Goal: Task Accomplishment & Management: Use online tool/utility

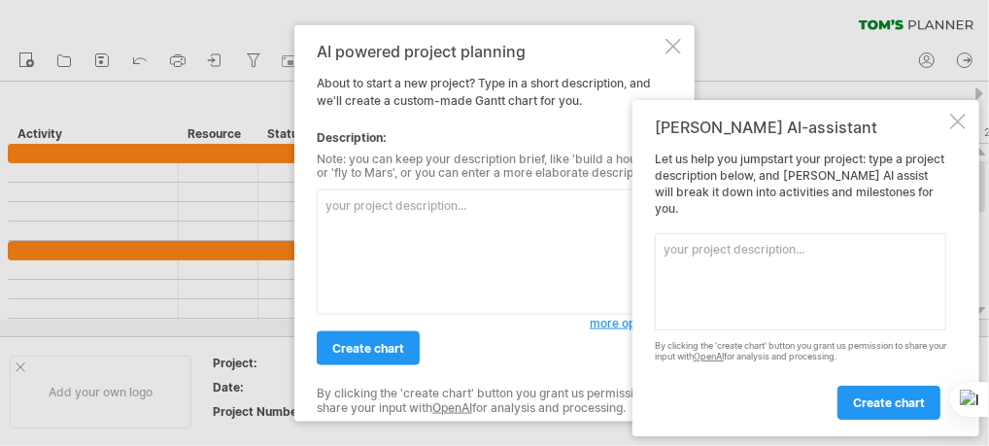
click at [427, 215] on textarea at bounding box center [489, 251] width 345 height 125
paste textarea "📌 區塊一：押出機出料的集料設備 任務 負責人/廠商 時間 狀態 集料箱製作 俊立 [DATE] 完成 ✅ 已完成 出料新增風刀（優化管壁水分殘留） 錡鋒技研…"
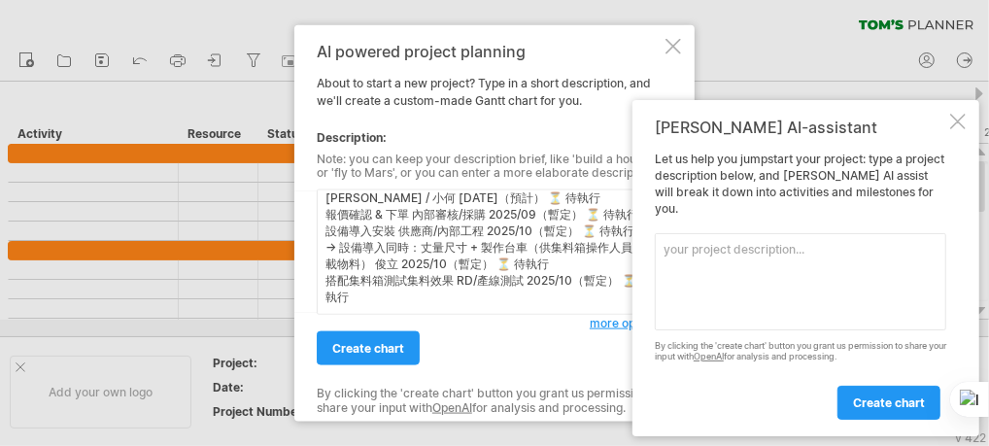
scroll to position [112, 0]
click at [959, 129] on div at bounding box center [958, 122] width 16 height 16
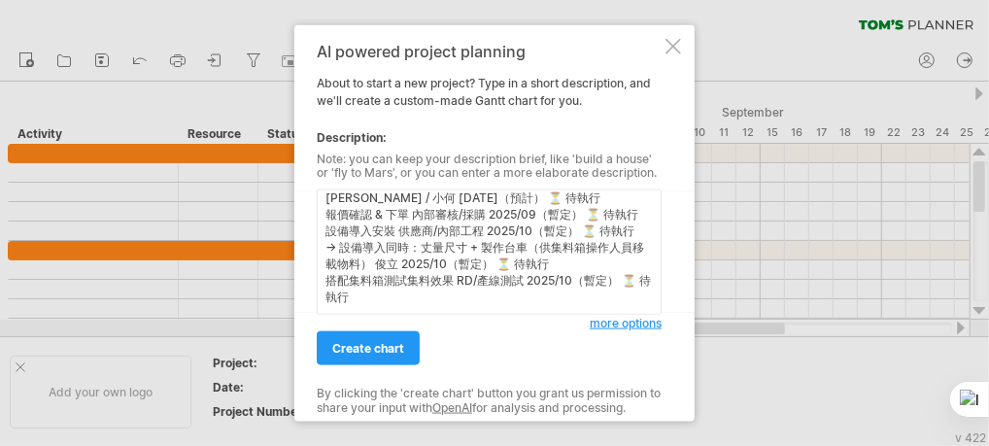
click at [392, 307] on textarea "📌 區塊一：押出機出料的集料設備 任務 負責人/廠商 時間 狀態 集料箱製作 俊立 [DATE] 完成 ✅ 已完成 出料新增風刀（優化管壁水分殘留） 錡鋒技研…" at bounding box center [489, 251] width 345 height 125
paste textarea "📌 區塊二：自動化組裝機（[GEOGRAPHIC_DATA]） 內容包含： a. [GEOGRAPHIC_DATA] b. 紮[GEOGRAPHIC_DATA…"
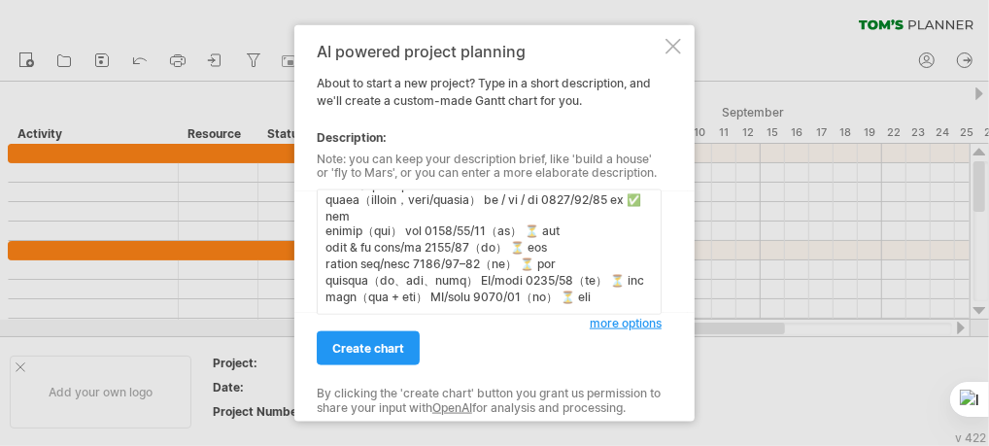
scroll to position [436, 0]
paste textarea "區塊一：集料設備（7/2 → 10 月測試） 區塊二：自動化組裝機前三站（8/15 測試 → 12 月整合）"
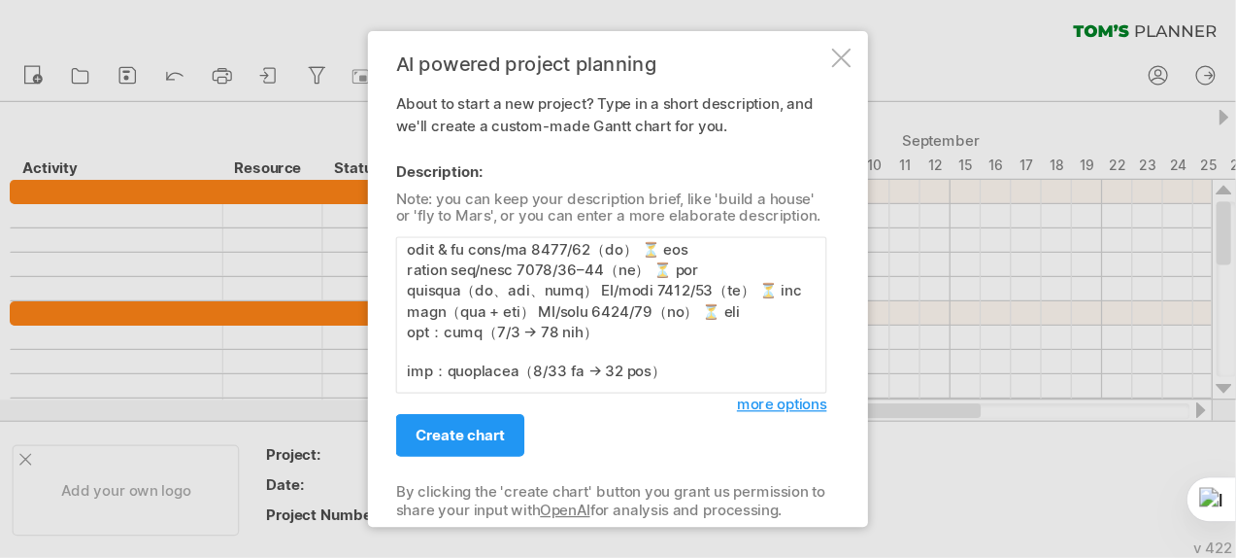
scroll to position [467, 0]
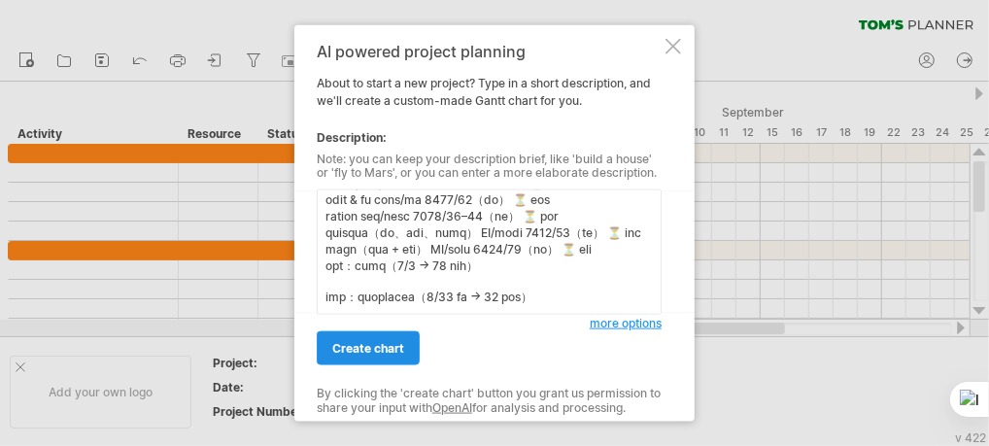
type textarea "📌 lor：ipsumdolor si ame/co ad el seddo ei 3159/00/11 te ✅ inc utlabo（etdolore） …"
click at [373, 354] on span "create chart" at bounding box center [368, 348] width 72 height 15
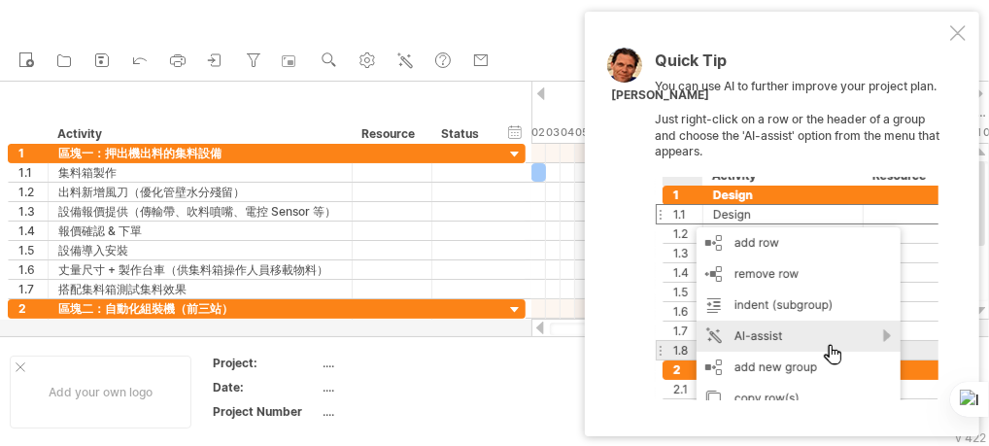
click at [956, 43] on div "Quick Tip You can use AI to further improve your project plan. Just right-click…" at bounding box center [782, 224] width 394 height 424
click at [965, 39] on div at bounding box center [958, 33] width 16 height 16
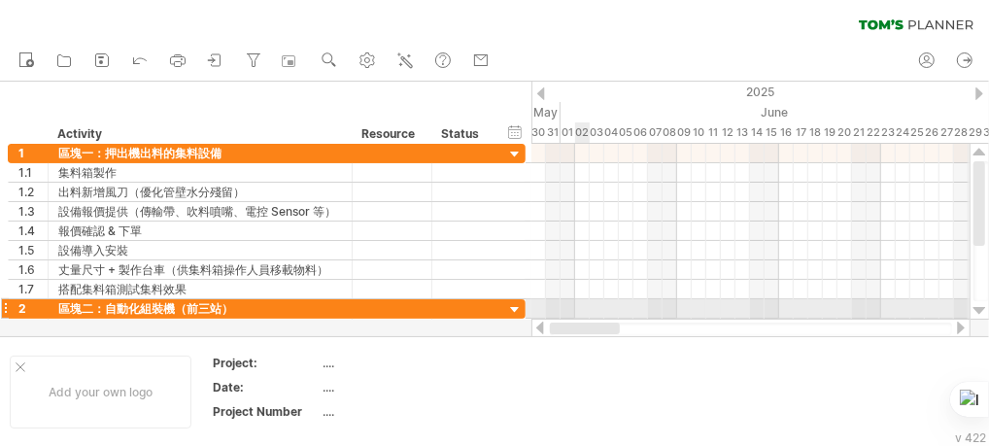
drag, startPoint x: 670, startPoint y: 326, endPoint x: 499, endPoint y: 296, distance: 173.6
click at [504, 306] on div "Trying to reach [DOMAIN_NAME] Connected again... 0% clear filter new 1" at bounding box center [494, 223] width 989 height 446
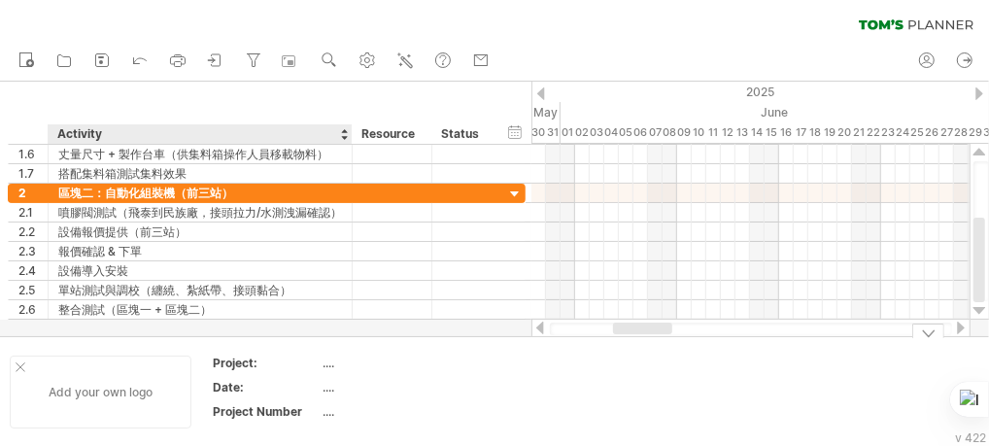
click at [87, 394] on div "Add your own logo" at bounding box center [101, 391] width 182 height 73
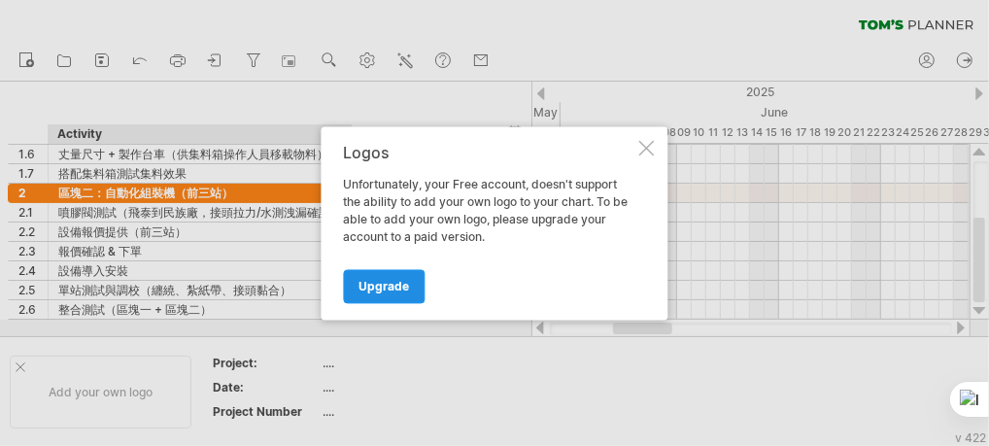
click at [372, 299] on link "Upgrade" at bounding box center [385, 286] width 82 height 34
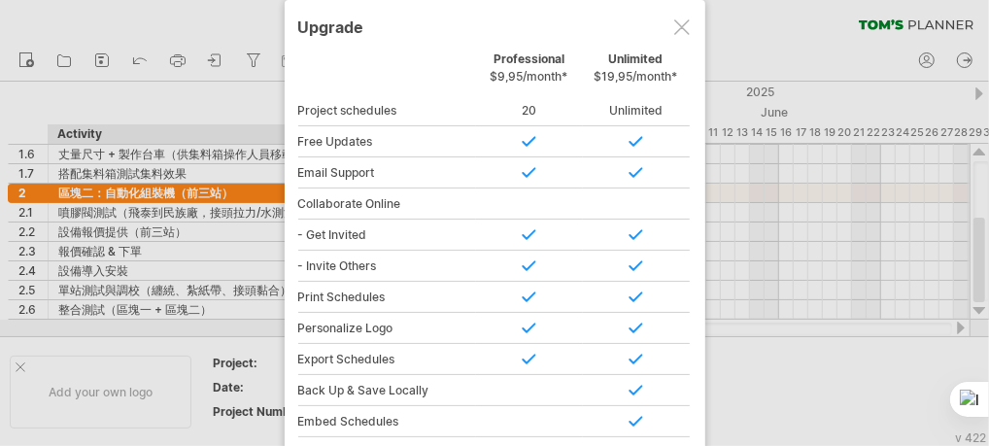
click at [681, 24] on div at bounding box center [682, 27] width 16 height 16
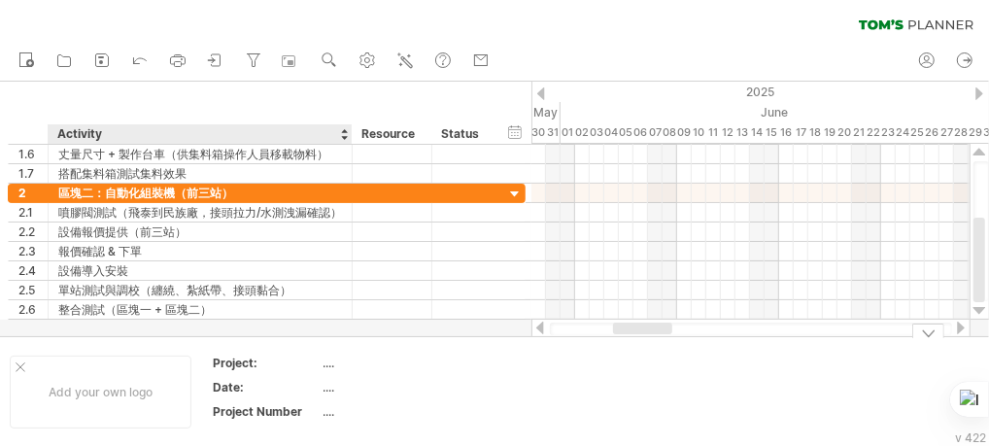
click at [330, 360] on div "...." at bounding box center [404, 363] width 163 height 17
click at [330, 360] on input "text" at bounding box center [401, 363] width 156 height 17
click at [325, 410] on div "...." at bounding box center [404, 411] width 163 height 17
type input "*"
click at [334, 392] on div "...." at bounding box center [404, 387] width 163 height 17
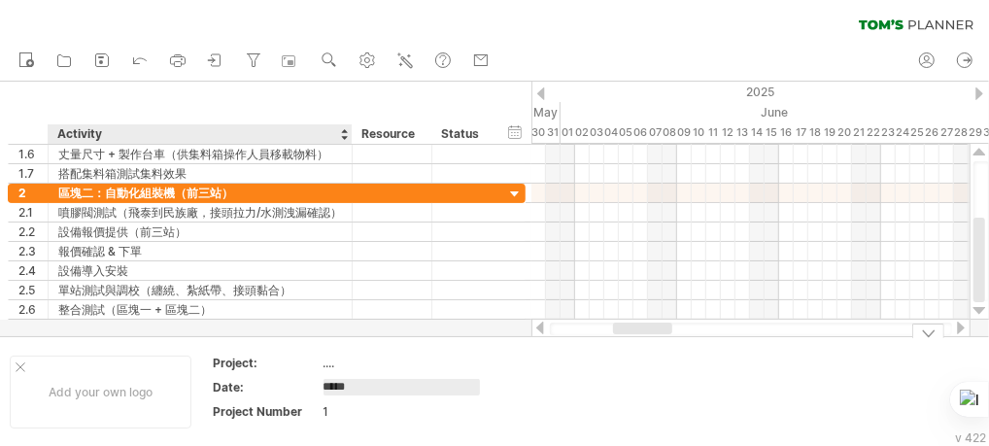
type input "****"
click at [343, 363] on div "...." at bounding box center [404, 363] width 163 height 17
type input "*"
type input "*********"
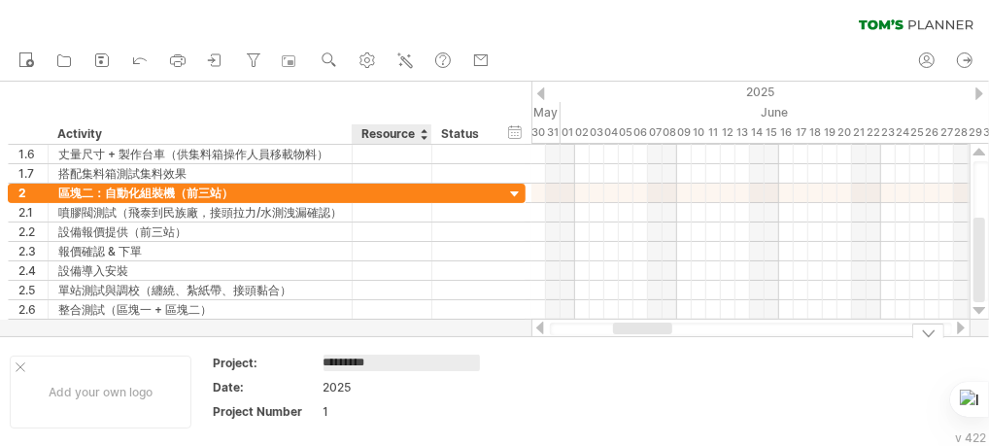
click at [420, 396] on td "2025" at bounding box center [405, 390] width 165 height 22
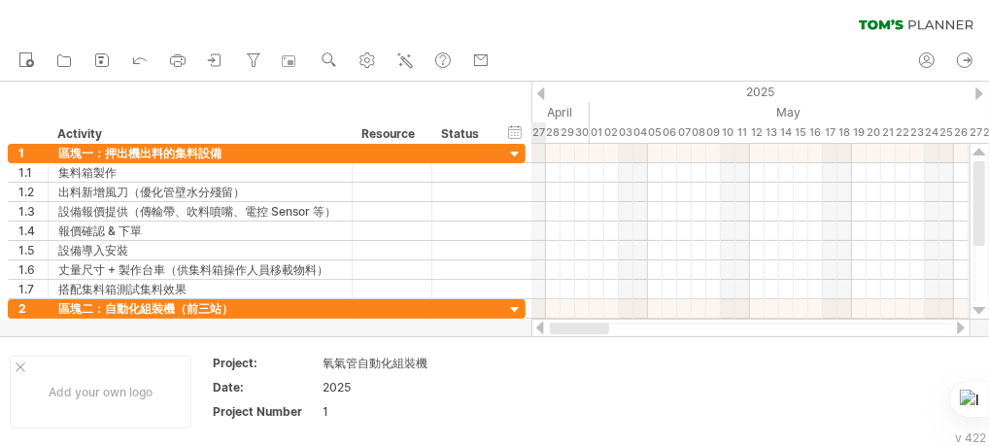
drag, startPoint x: 646, startPoint y: 332, endPoint x: 516, endPoint y: 328, distance: 130.2
click at [516, 328] on div "Trying to reach [DOMAIN_NAME] Connected again... 0% clear filter new 1" at bounding box center [494, 223] width 989 height 446
click at [368, 68] on use at bounding box center [366, 60] width 19 height 19
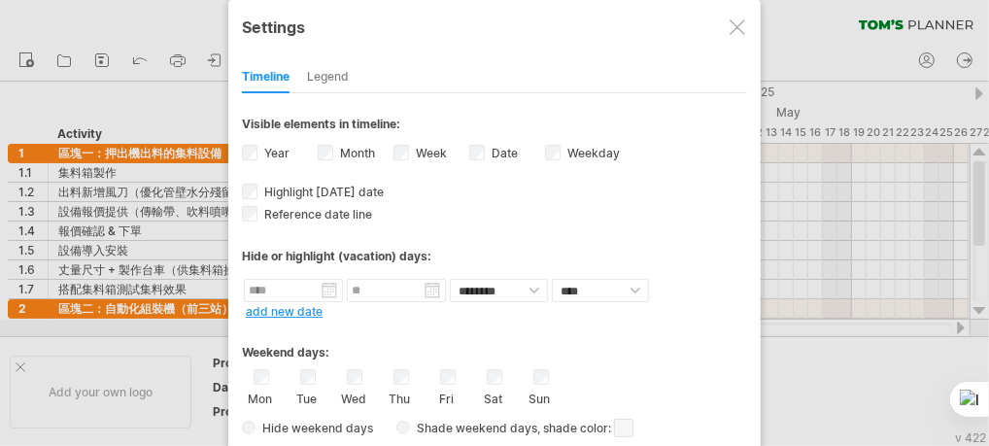
click at [882, 365] on div at bounding box center [494, 223] width 989 height 446
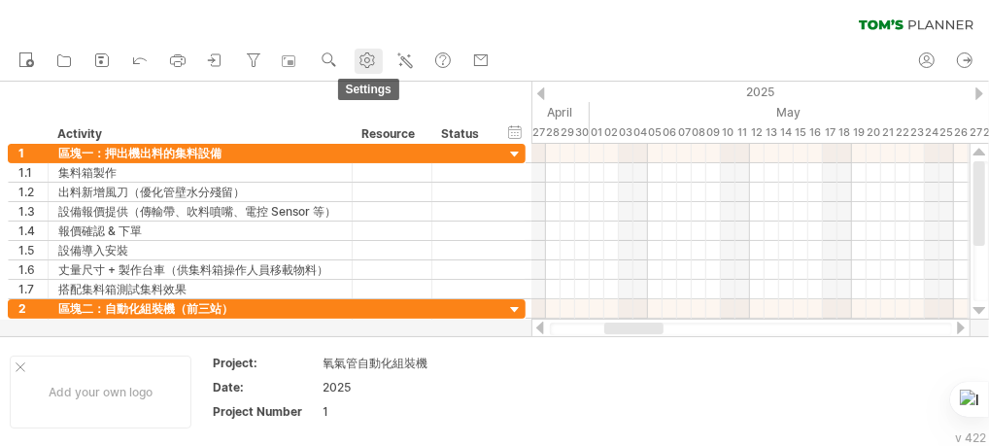
click at [373, 61] on use at bounding box center [366, 60] width 19 height 19
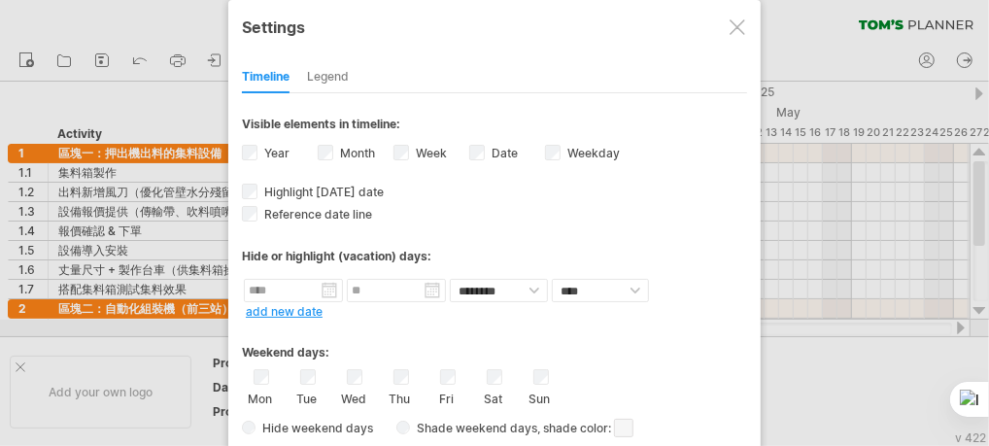
click at [677, 379] on div "Mon Tue Wed Thu Fri Sat Sun" at bounding box center [494, 387] width 505 height 37
click at [320, 77] on div "Legend" at bounding box center [328, 77] width 42 height 31
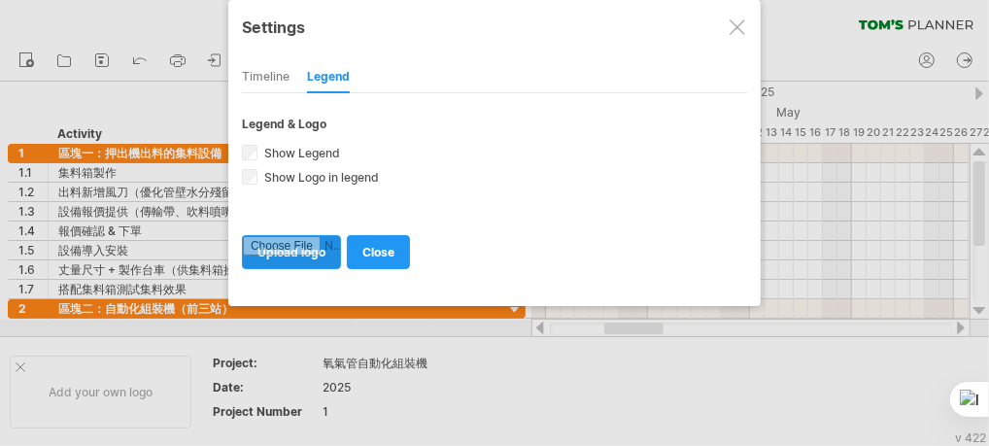
click at [312, 238] on input "file" at bounding box center [291, 252] width 97 height 32
click at [309, 259] on input "file" at bounding box center [291, 252] width 97 height 32
type input "**********"
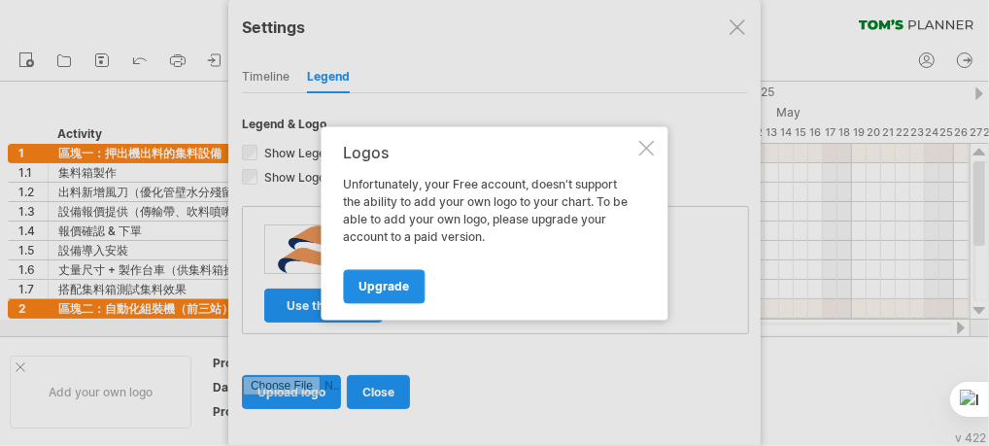
click at [405, 293] on link "Upgrade" at bounding box center [385, 286] width 82 height 34
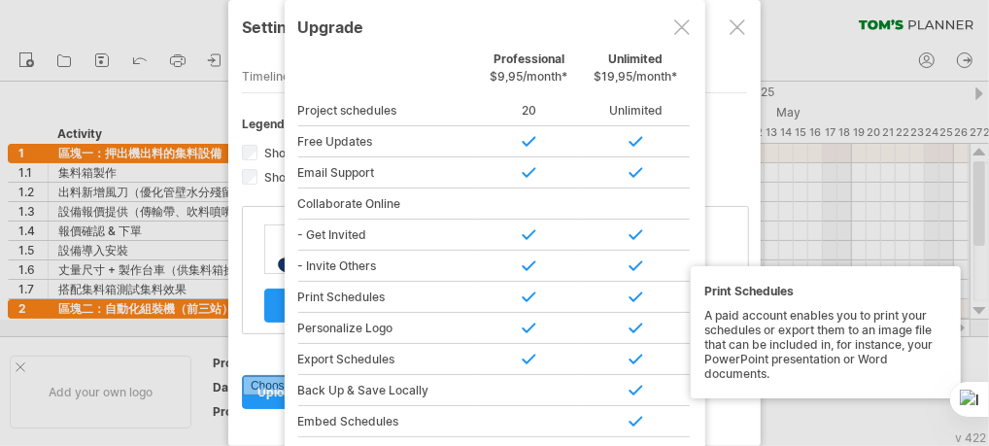
click at [683, 31] on div at bounding box center [682, 27] width 16 height 16
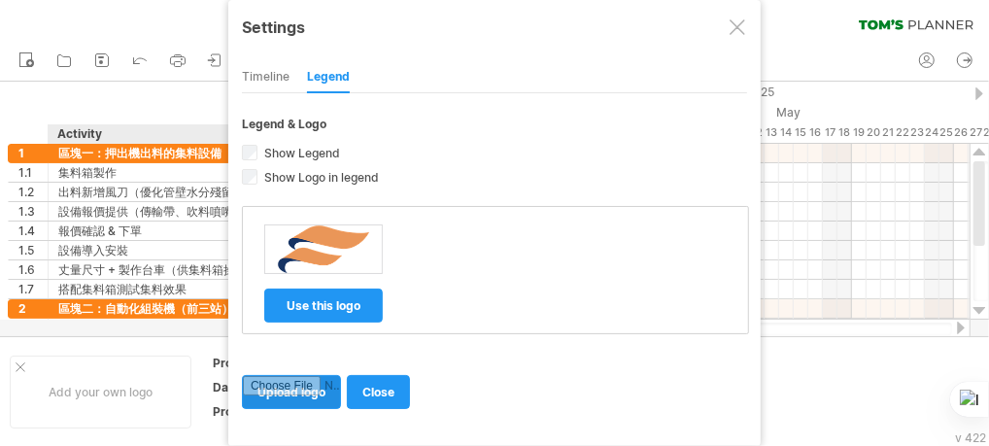
click at [321, 389] on input "file" at bounding box center [291, 392] width 97 height 32
click at [319, 306] on link "use this logo" at bounding box center [323, 305] width 118 height 34
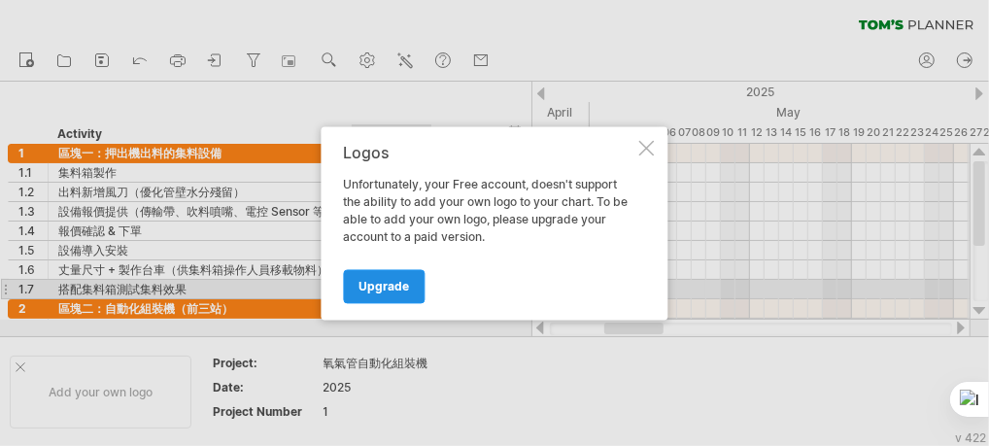
click at [387, 291] on span "Upgrade" at bounding box center [384, 286] width 51 height 15
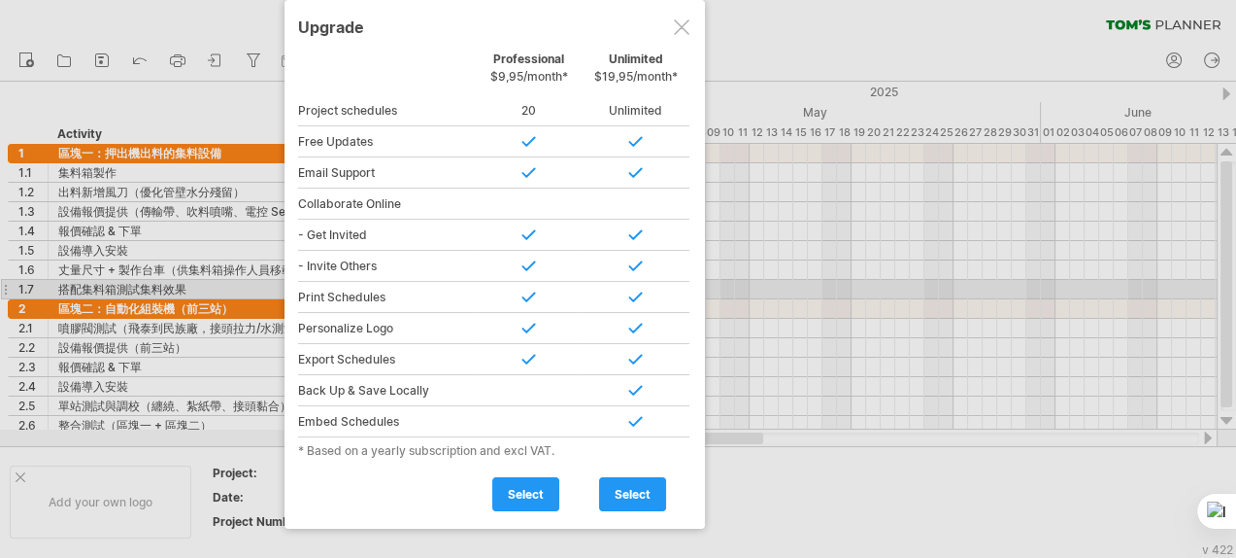
click at [686, 22] on div at bounding box center [682, 27] width 16 height 16
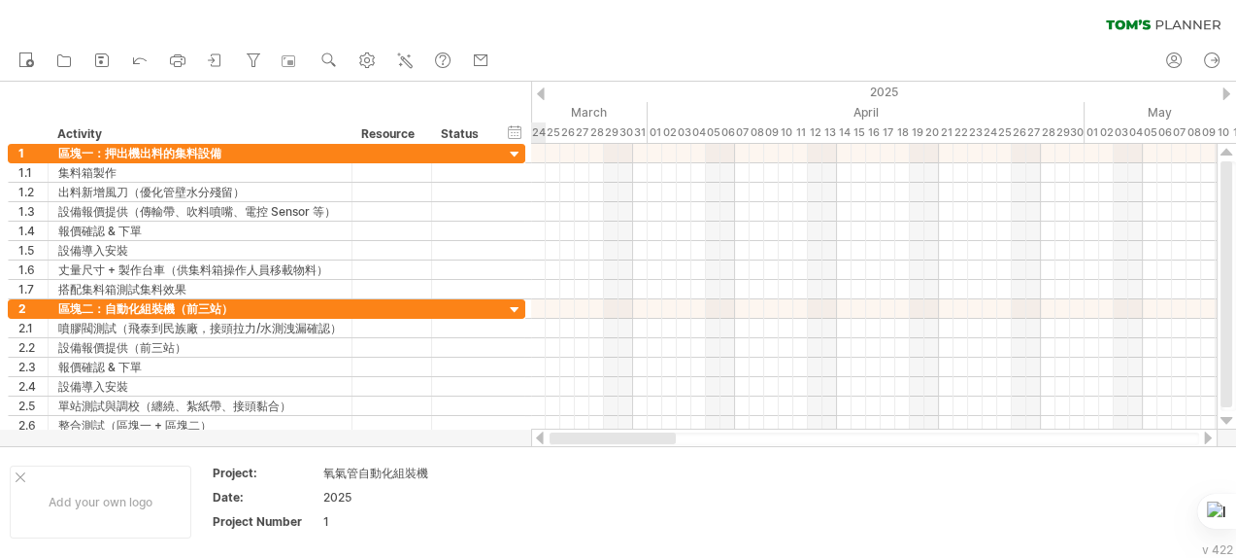
drag, startPoint x: 724, startPoint y: 438, endPoint x: 573, endPoint y: 437, distance: 150.6
click at [573, 437] on div at bounding box center [613, 438] width 126 height 12
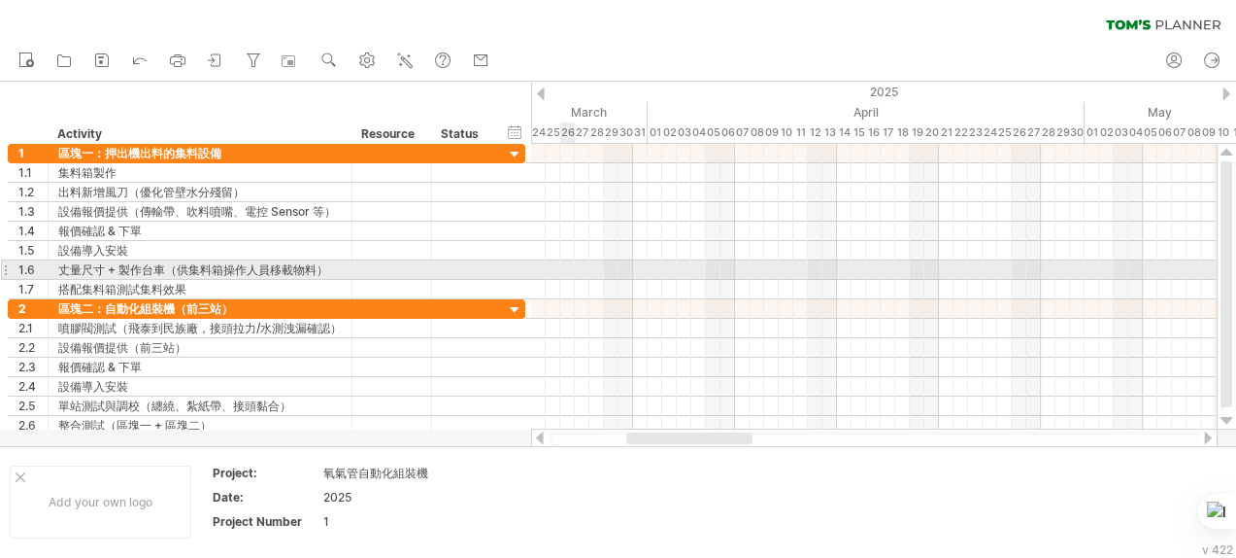
click at [573, 264] on div at bounding box center [874, 269] width 686 height 19
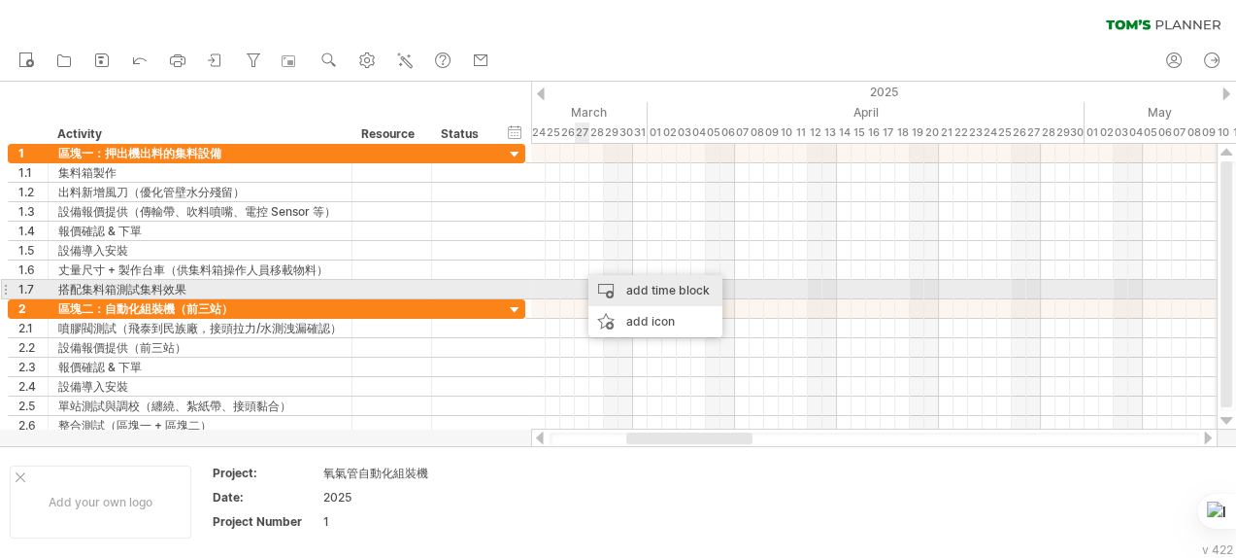
click at [616, 290] on div "add time block" at bounding box center [656, 290] width 134 height 31
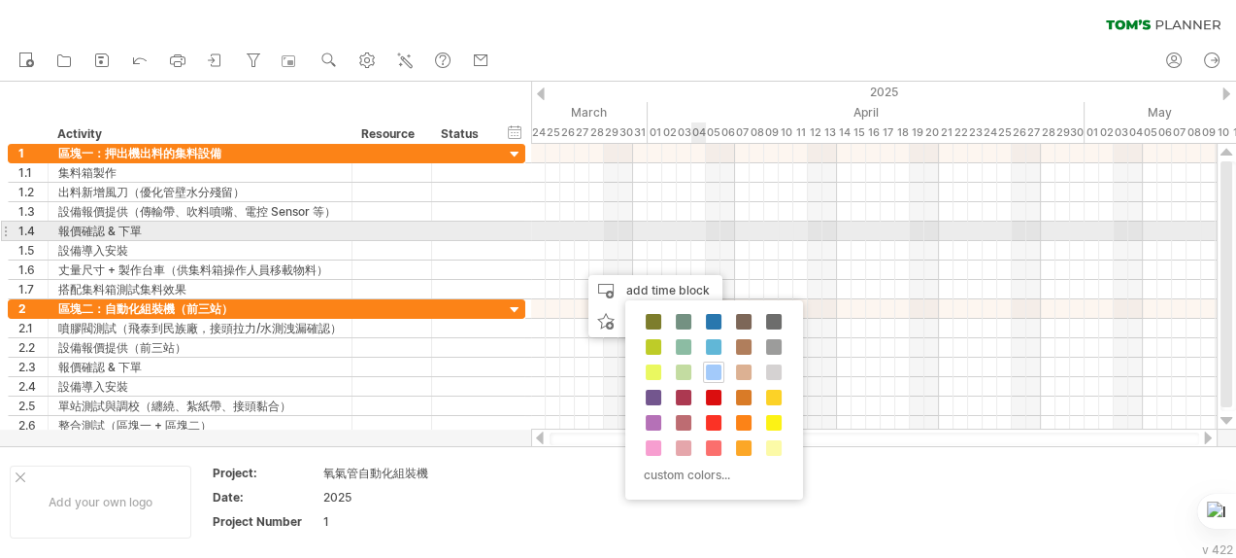
click at [720, 219] on div at bounding box center [874, 211] width 686 height 19
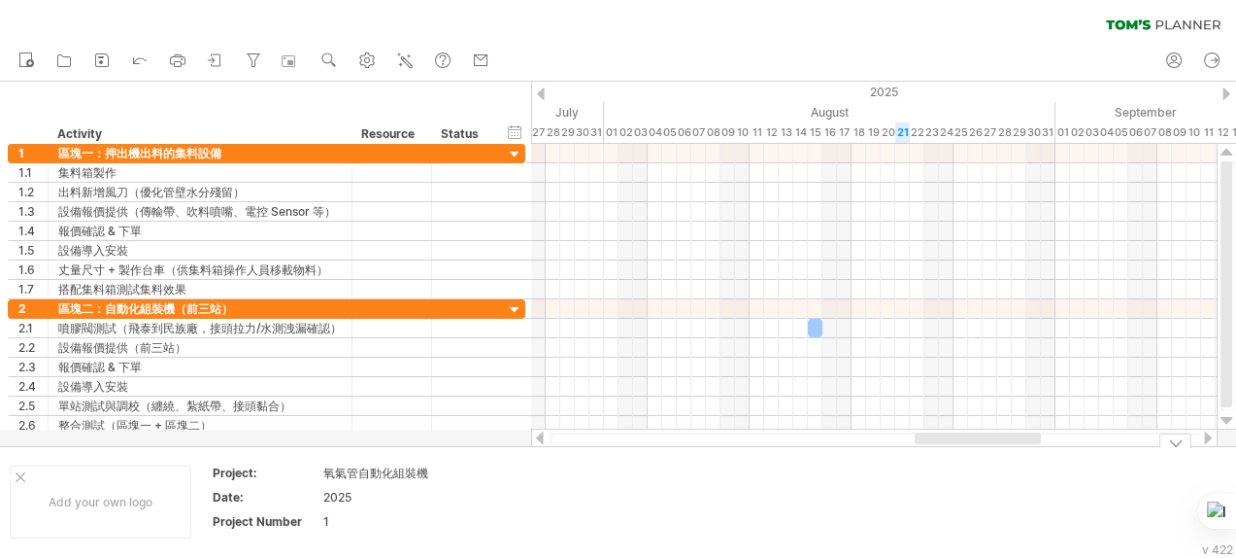
drag, startPoint x: 746, startPoint y: 439, endPoint x: 1031, endPoint y: 448, distance: 284.7
click at [988, 445] on div "Trying to reach [DOMAIN_NAME] Connected again... processing file clear filter" at bounding box center [618, 279] width 1236 height 558
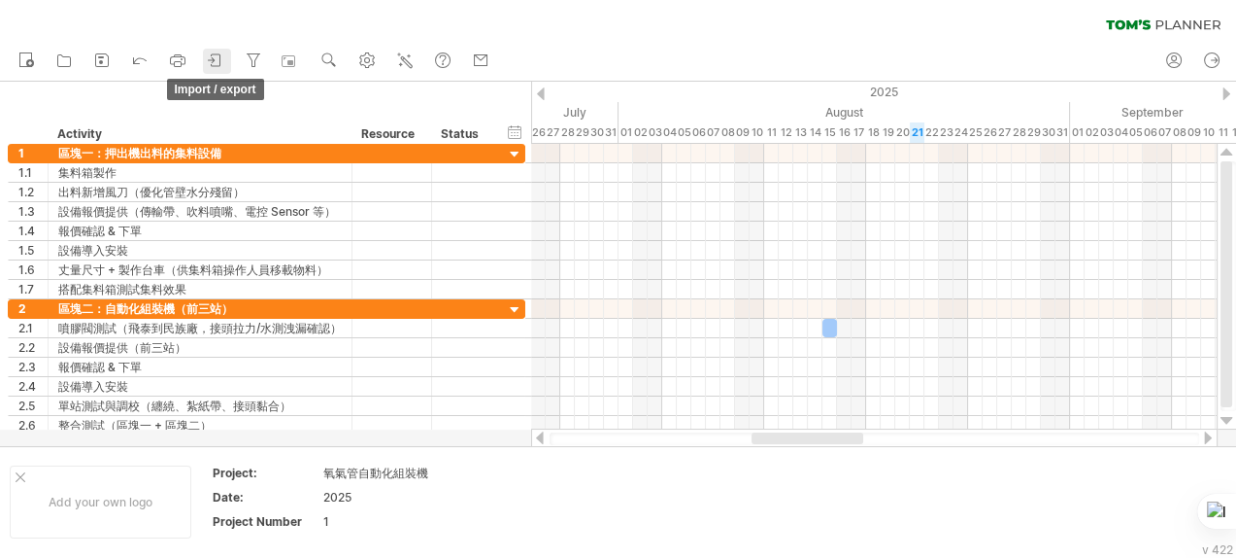
click at [215, 55] on icon at bounding box center [215, 60] width 19 height 19
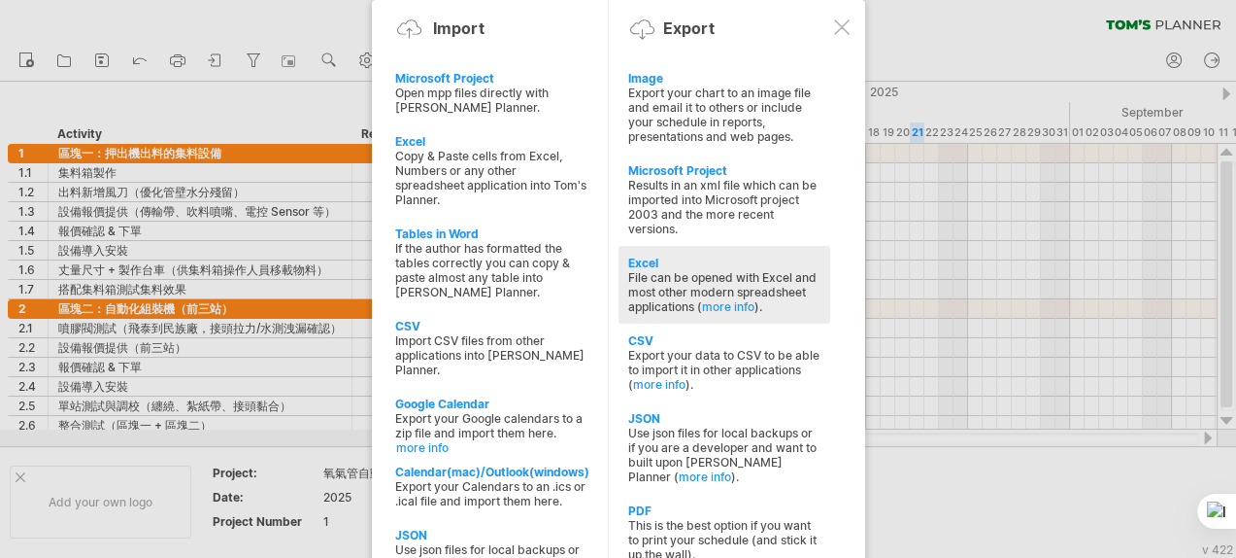
click at [729, 250] on div "Excel File can be opened with Excel and most other modern spreadsheet applicati…" at bounding box center [725, 285] width 212 height 78
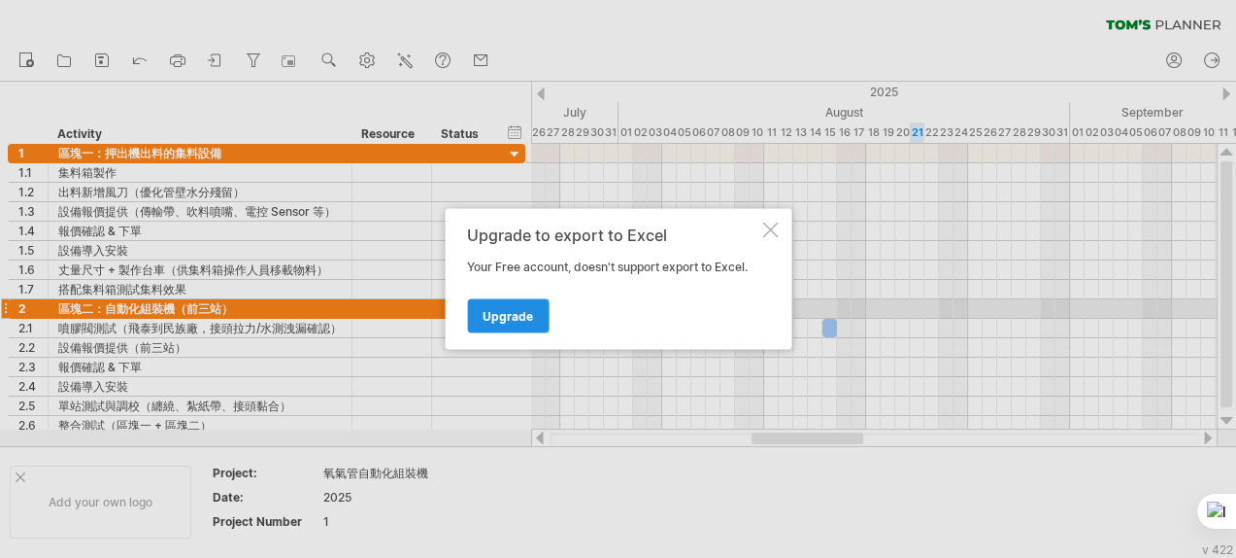
click at [516, 305] on link "Upgrade" at bounding box center [508, 316] width 82 height 34
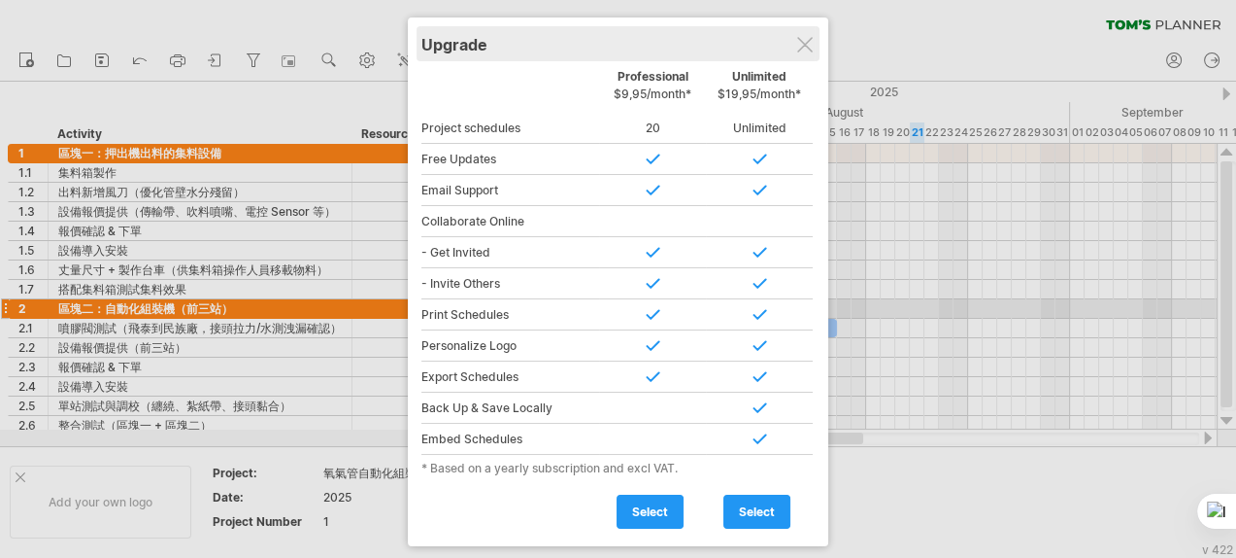
click at [815, 39] on div "Upgrade" at bounding box center [618, 43] width 393 height 35
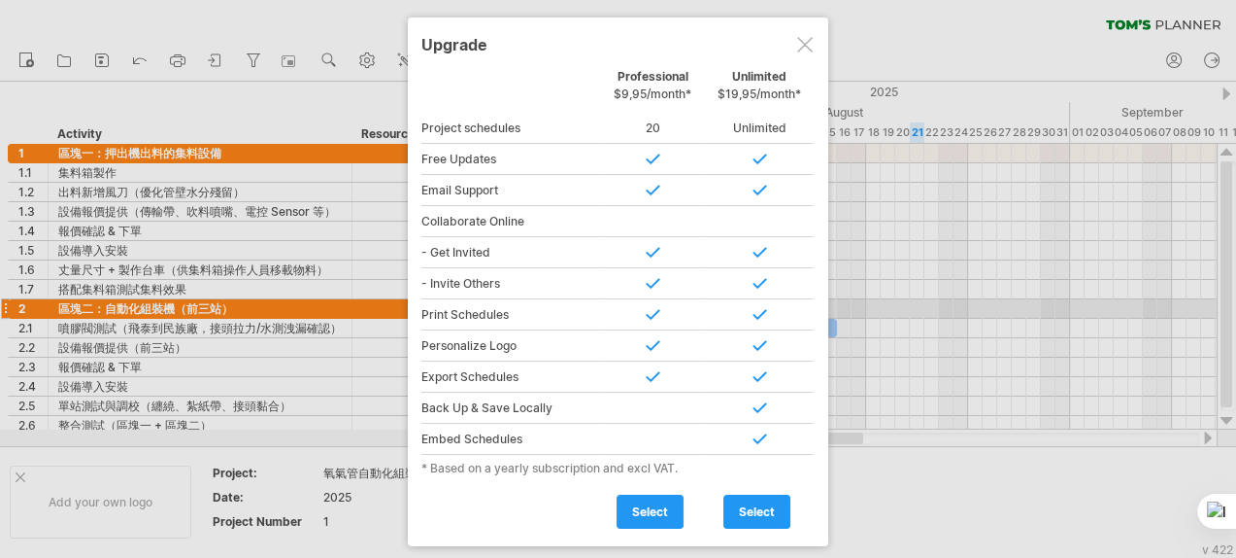
click at [807, 45] on div at bounding box center [805, 45] width 16 height 16
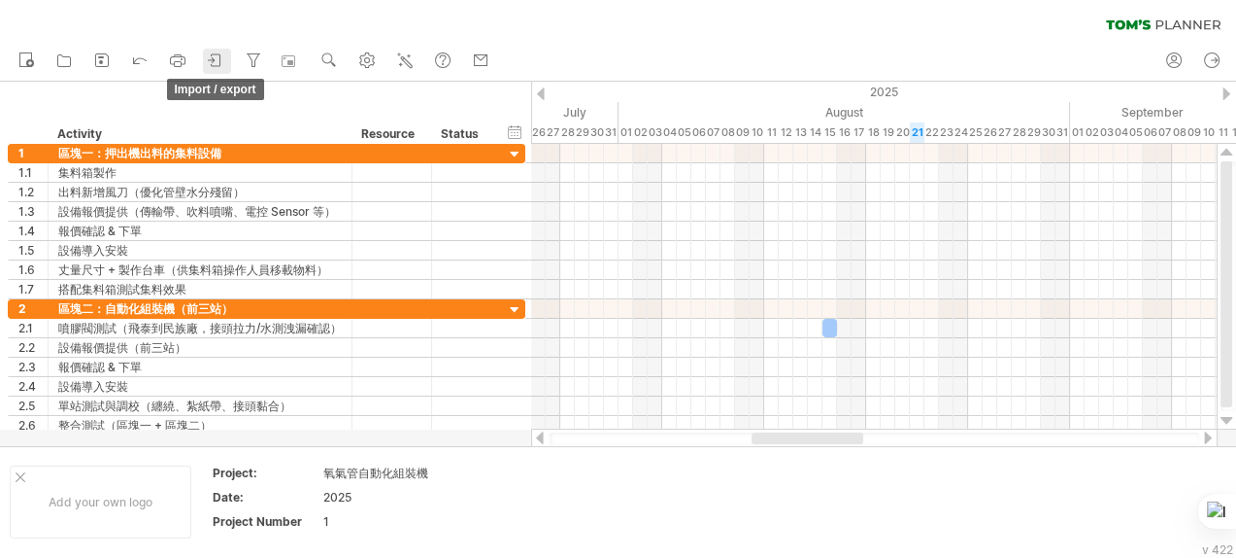
click at [224, 58] on icon at bounding box center [215, 60] width 19 height 19
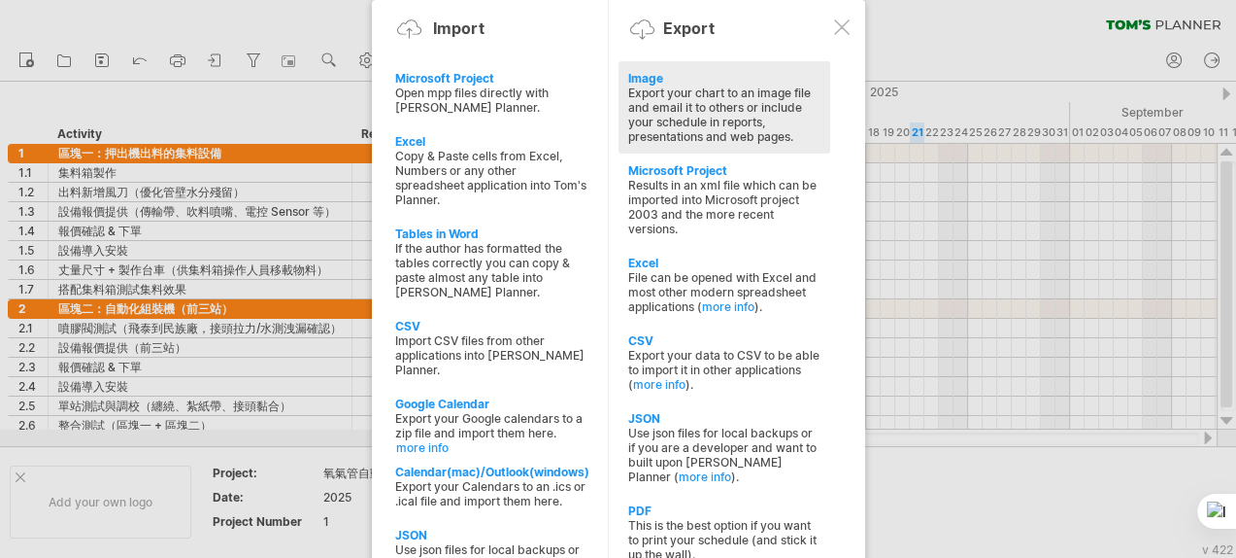
click at [698, 102] on div "Export your chart to an image file and email it to others or include your sched…" at bounding box center [724, 114] width 192 height 58
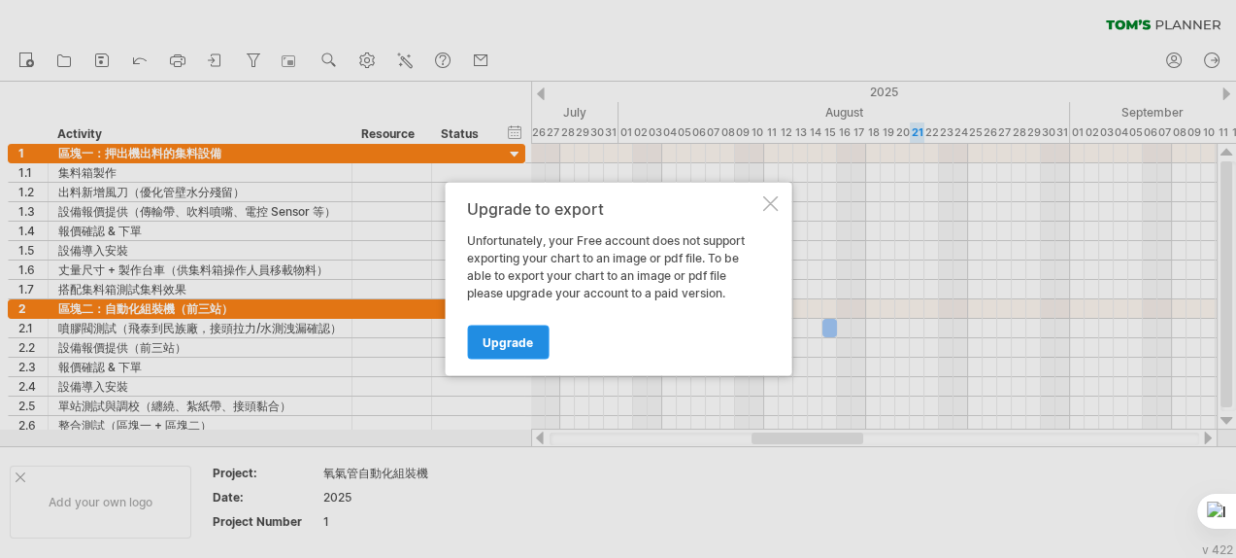
click at [528, 342] on span "Upgrade" at bounding box center [508, 342] width 51 height 15
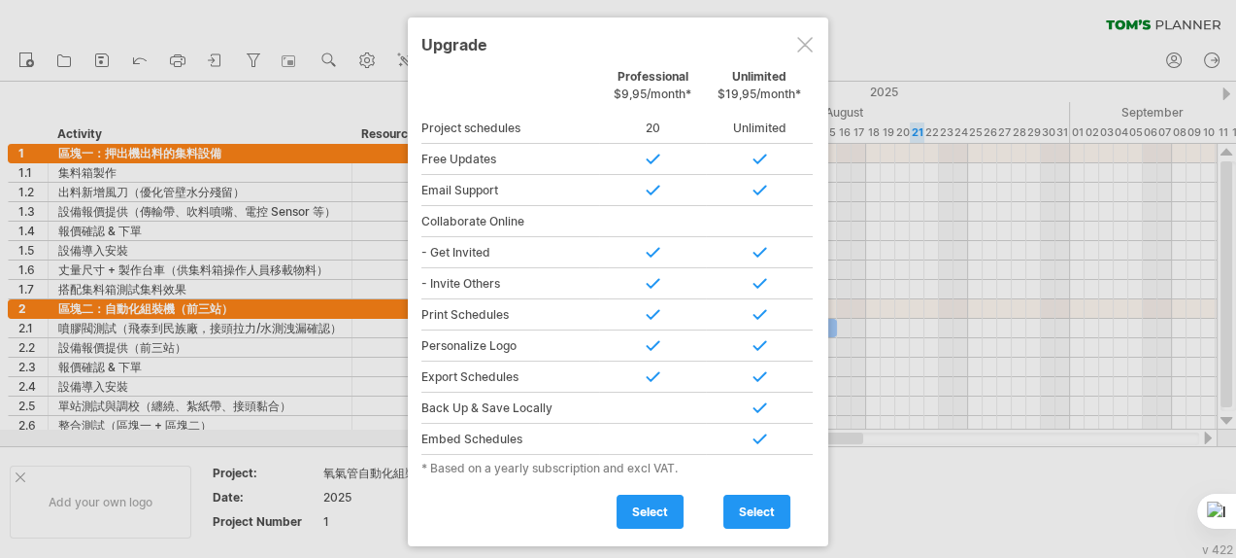
click at [811, 44] on div at bounding box center [805, 45] width 16 height 16
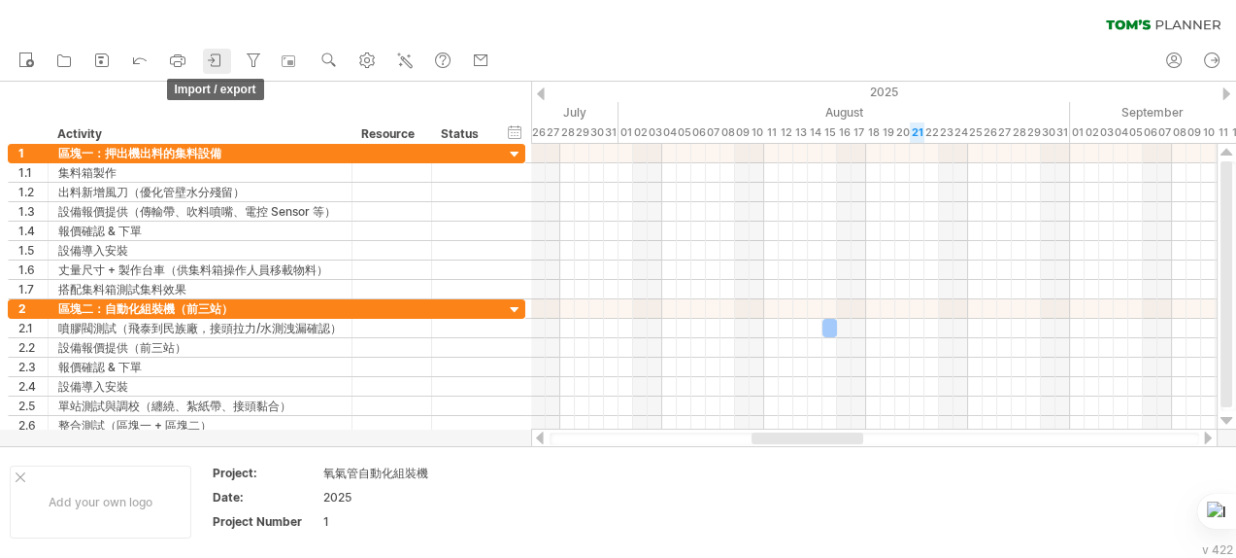
click at [220, 62] on icon at bounding box center [216, 60] width 9 height 12
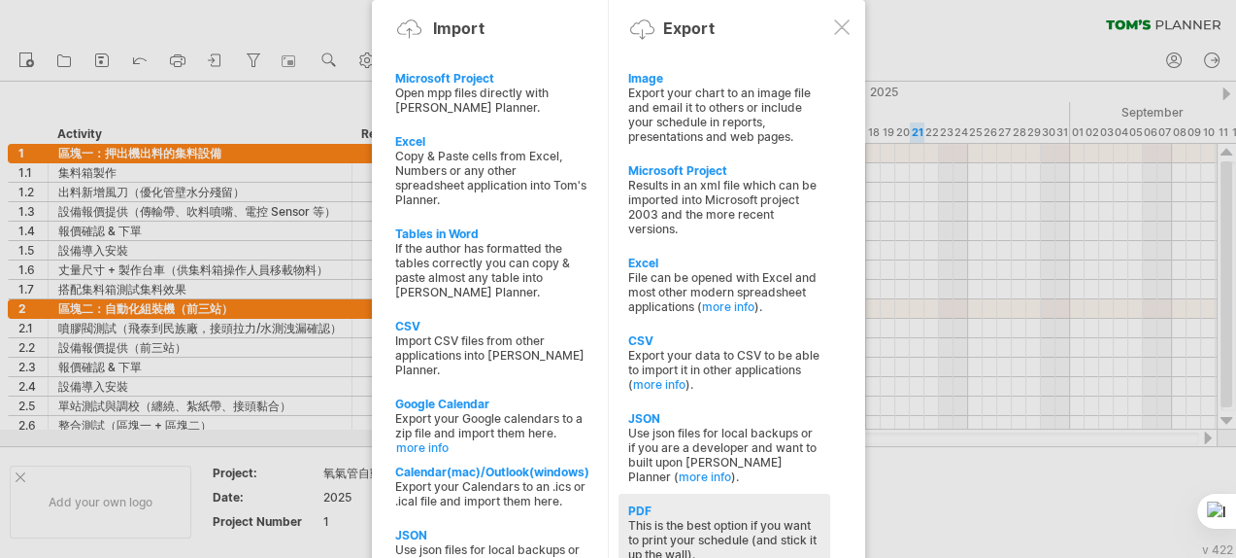
click at [704, 445] on div "This is the best option if you want to print your schedule (and stick it up the…" at bounding box center [724, 540] width 192 height 44
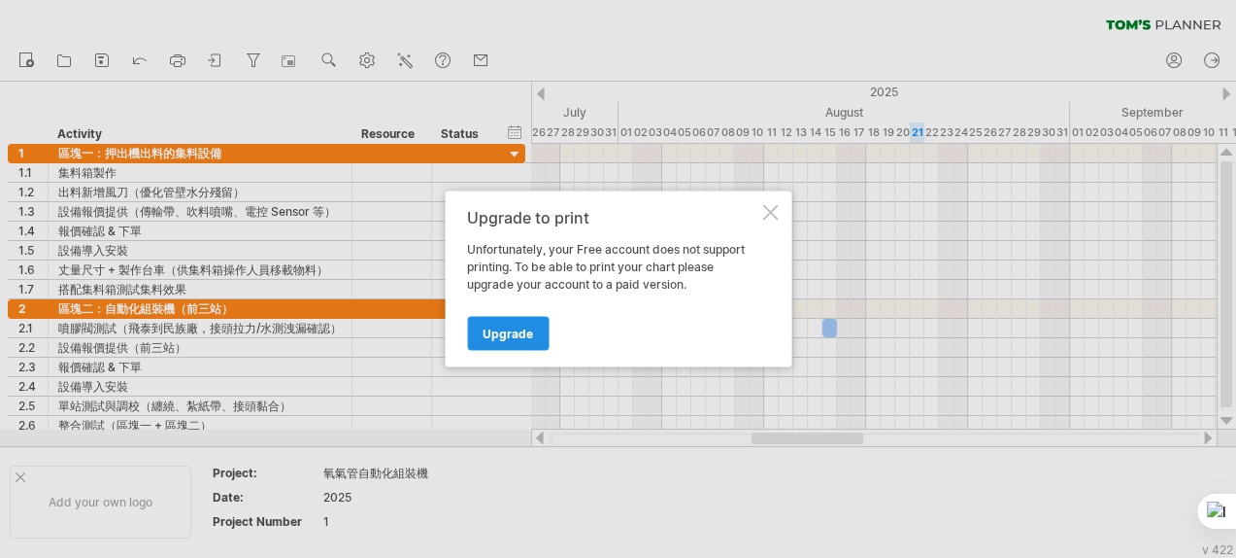
click at [498, 338] on span "Upgrade" at bounding box center [508, 333] width 51 height 15
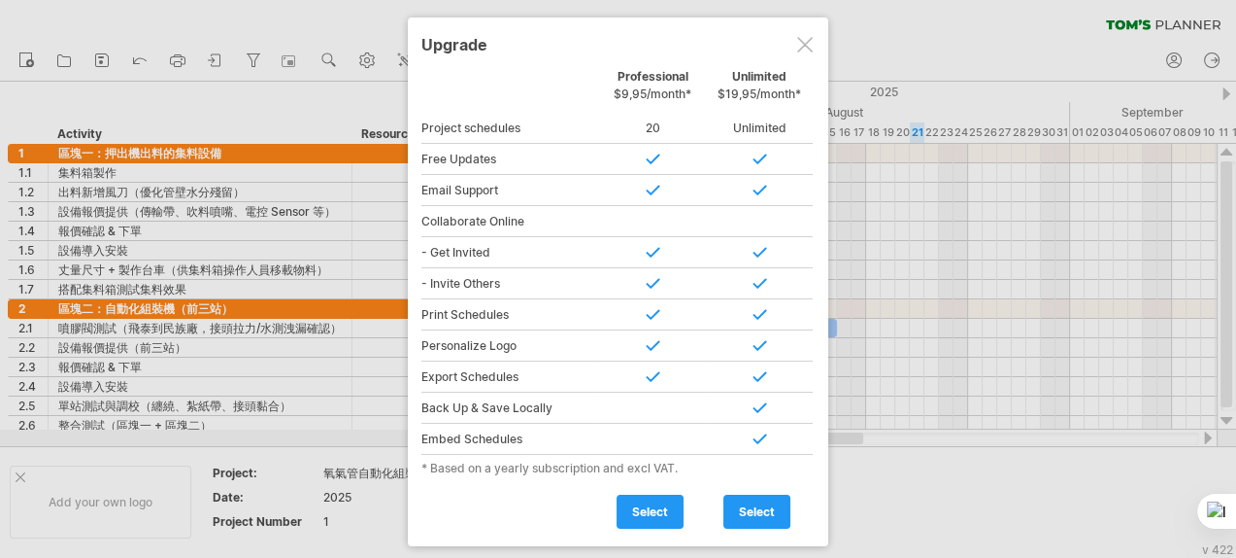
click at [806, 39] on div at bounding box center [805, 45] width 16 height 16
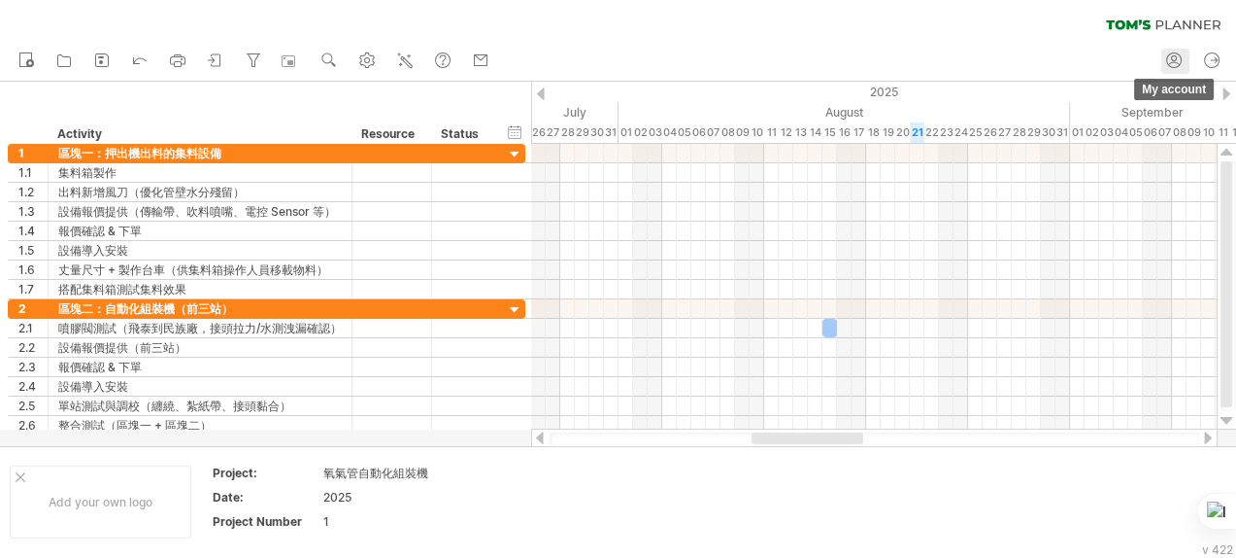
click at [988, 58] on icon at bounding box center [1174, 60] width 19 height 19
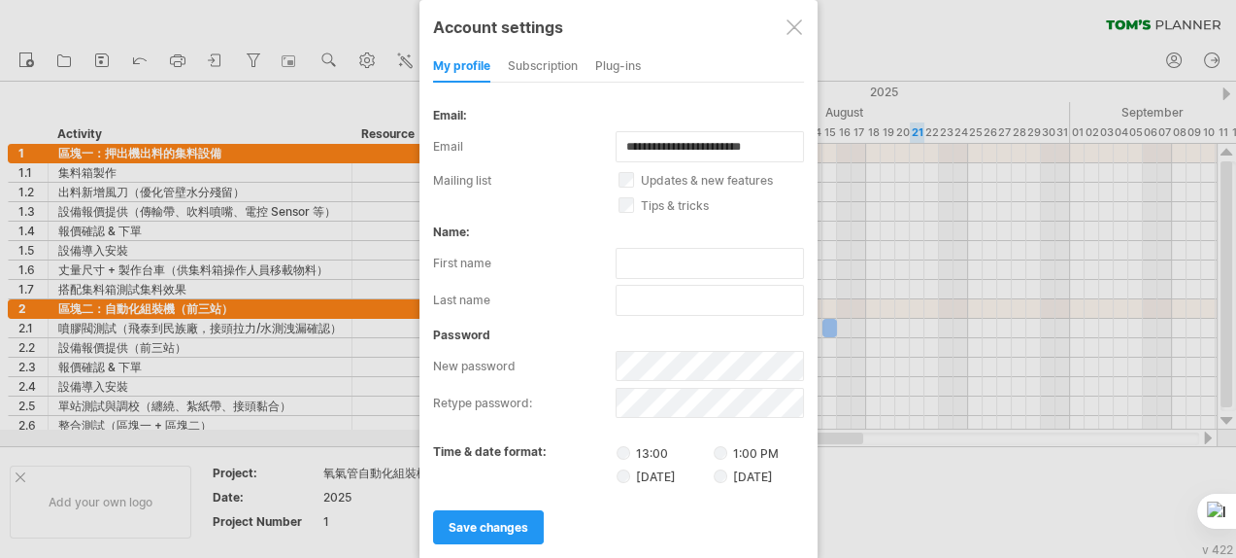
click at [563, 63] on div "subscription" at bounding box center [543, 66] width 70 height 31
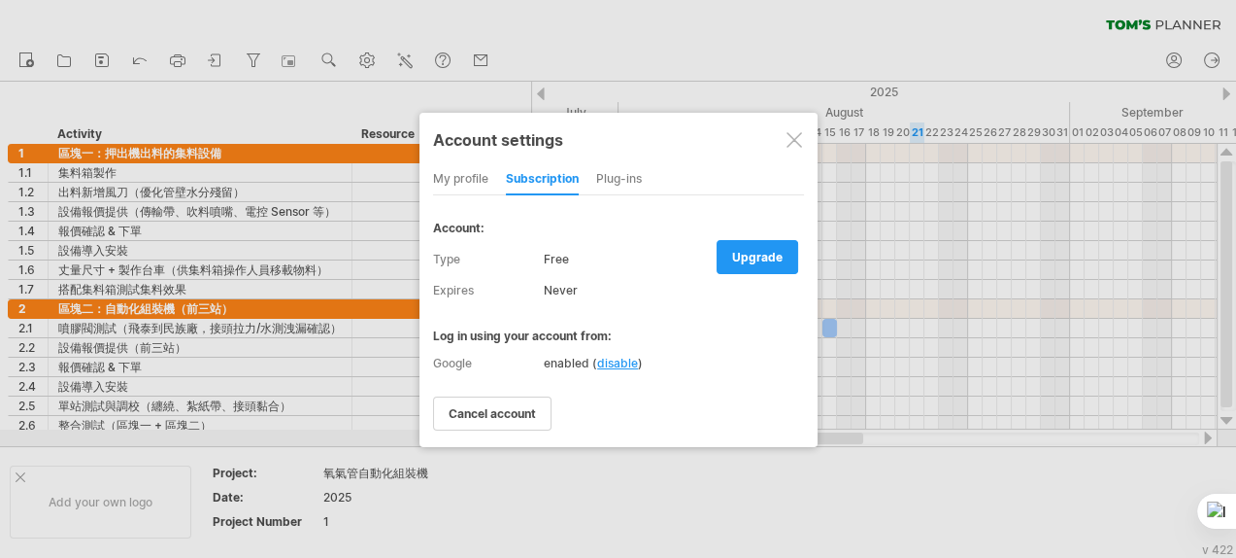
click at [628, 171] on div "Plug-ins" at bounding box center [619, 179] width 46 height 31
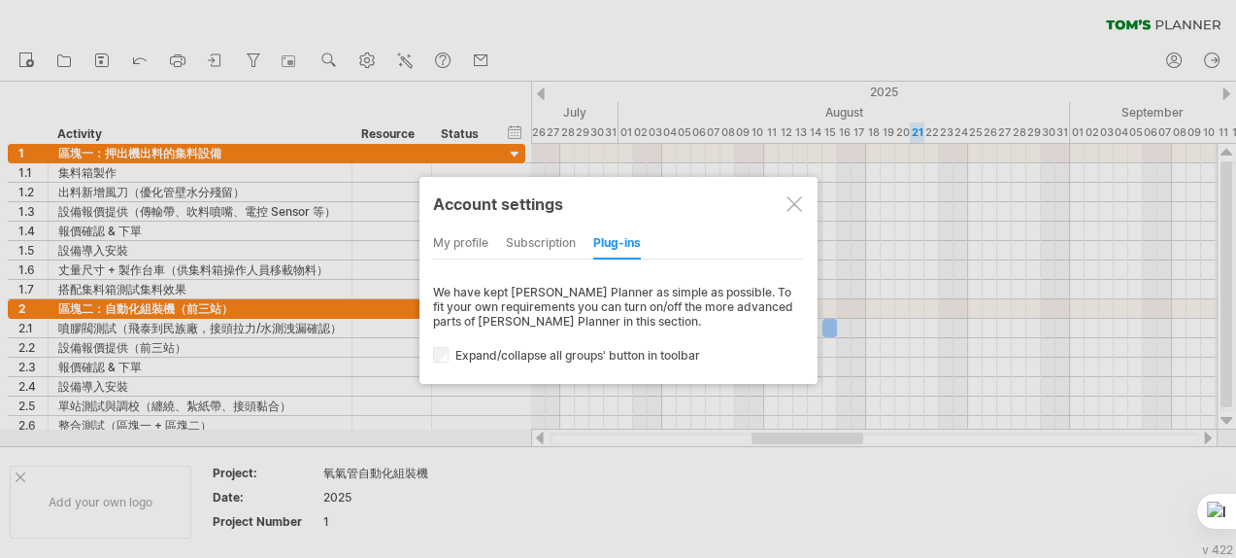
click at [542, 249] on div "subscription" at bounding box center [541, 243] width 70 height 31
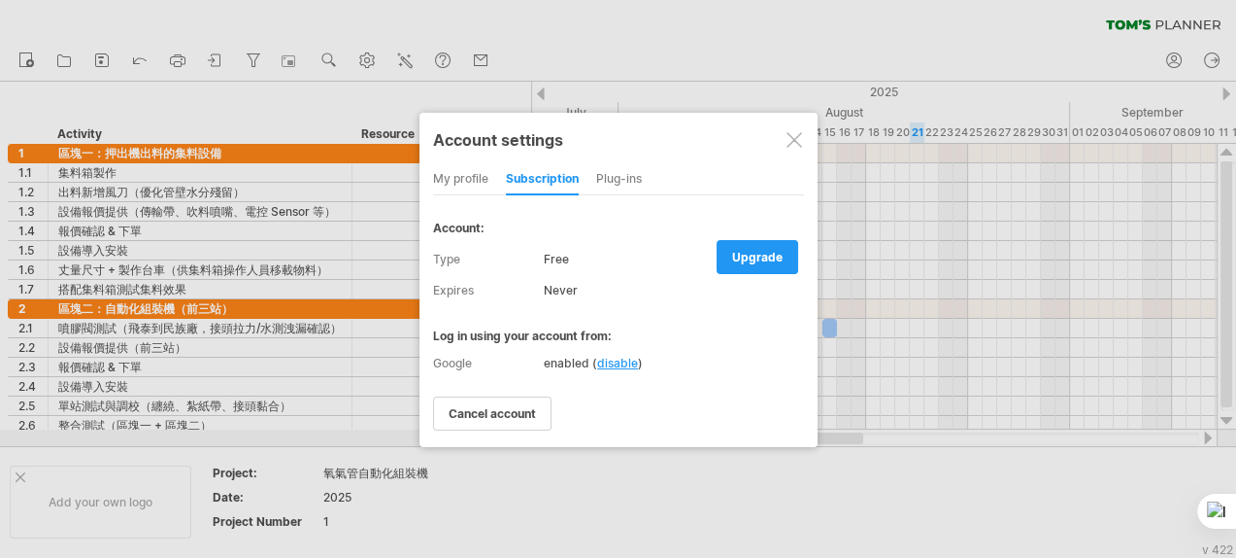
click at [799, 143] on div at bounding box center [795, 140] width 16 height 16
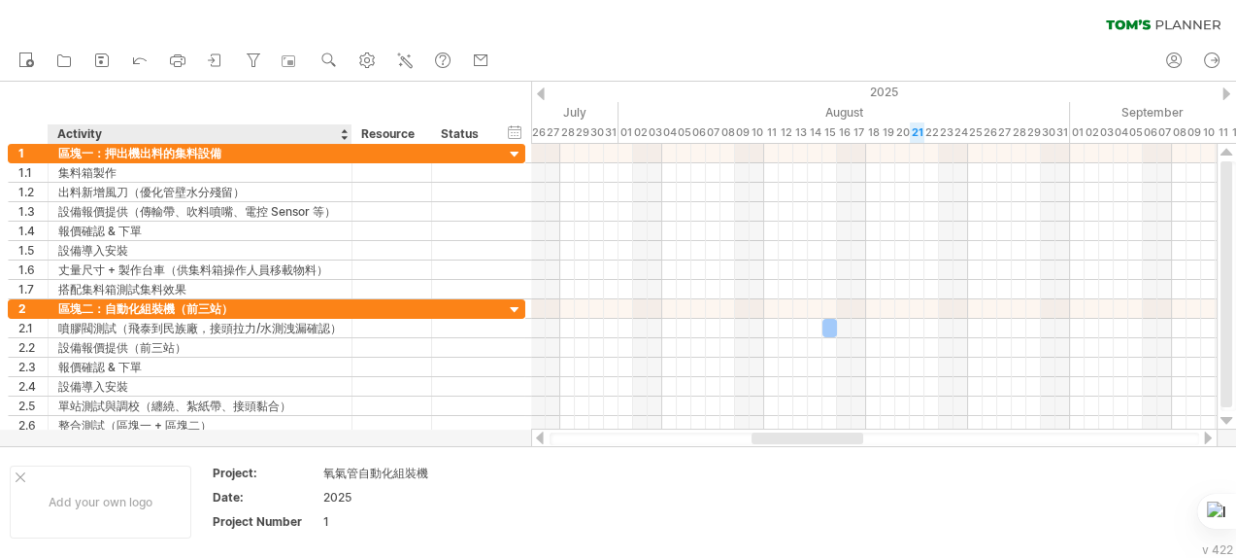
click at [74, 136] on div "Activity" at bounding box center [199, 133] width 284 height 19
drag, startPoint x: 56, startPoint y: 135, endPoint x: 485, endPoint y: 132, distance: 428.4
click at [485, 132] on div "******** Activity ******** Resource ****** Status" at bounding box center [251, 133] width 487 height 19
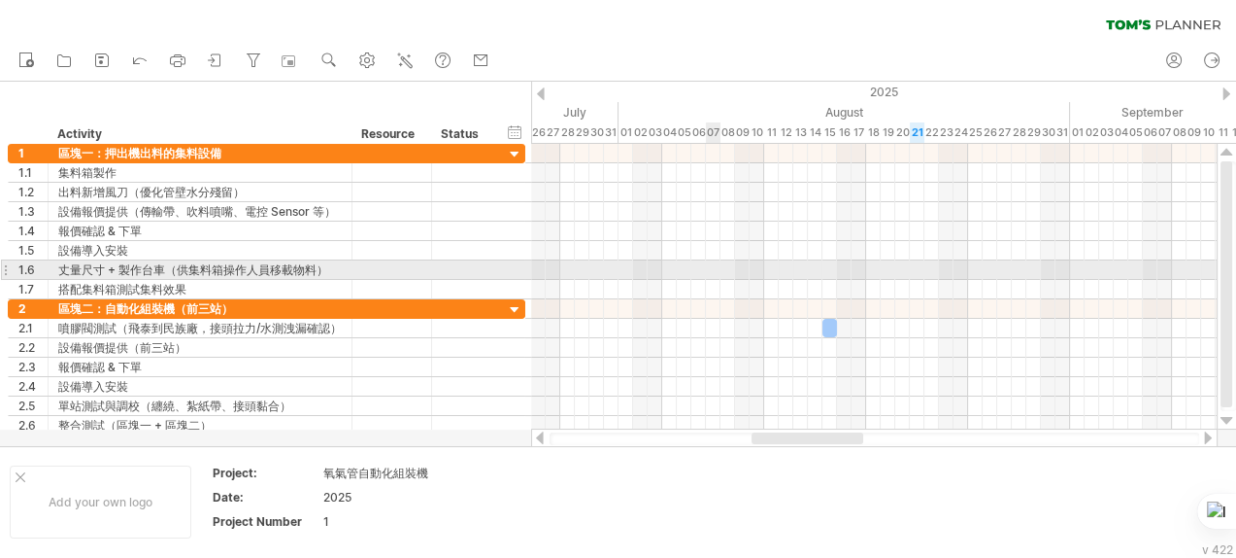
click at [716, 276] on div at bounding box center [874, 269] width 686 height 19
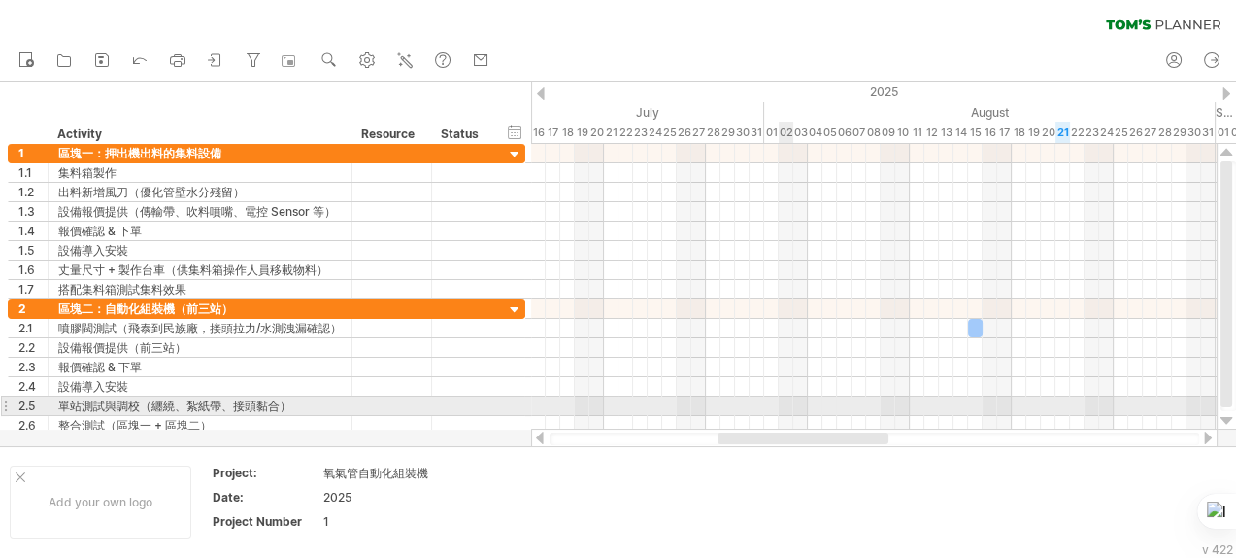
drag, startPoint x: 827, startPoint y: 436, endPoint x: 793, endPoint y: 411, distance: 42.3
click at [793, 411] on div "Trying to reach [DOMAIN_NAME] Connected again... clear filter new open" at bounding box center [618, 279] width 1236 height 558
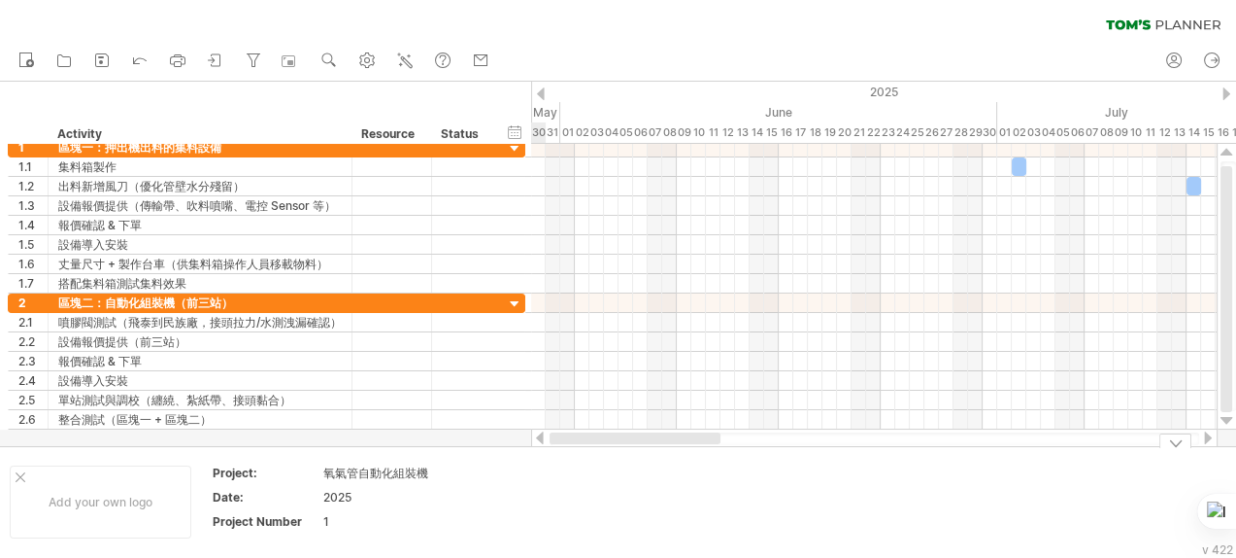
drag, startPoint x: 783, startPoint y: 440, endPoint x: 569, endPoint y: 469, distance: 215.7
click at [569, 445] on div "Trying to reach [DOMAIN_NAME] Connected again... clear filter new open" at bounding box center [618, 279] width 1236 height 558
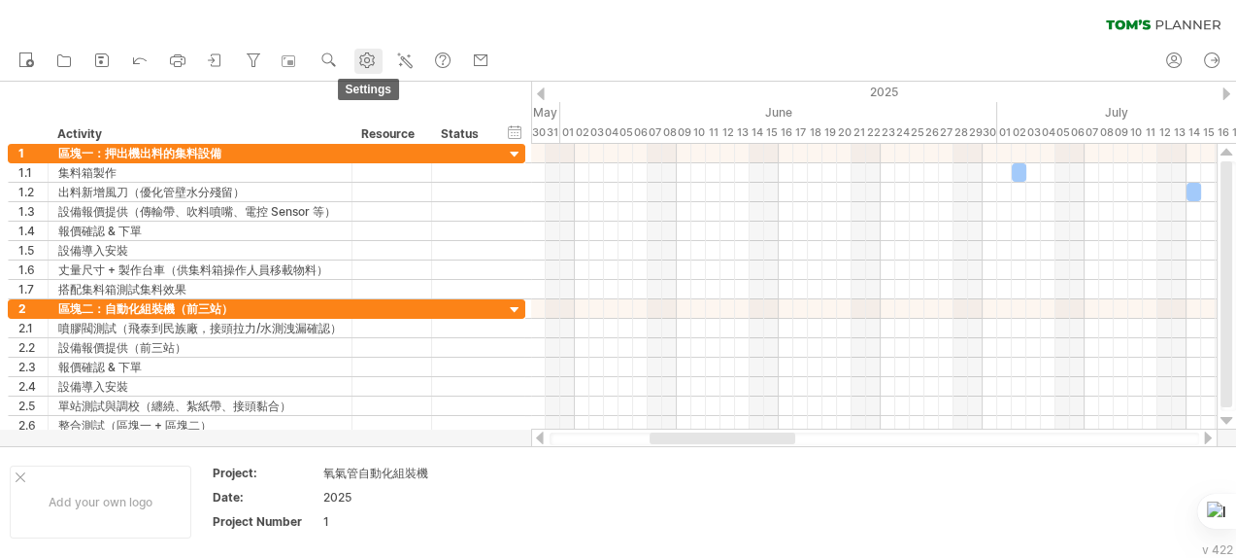
click at [369, 51] on use at bounding box center [366, 60] width 19 height 19
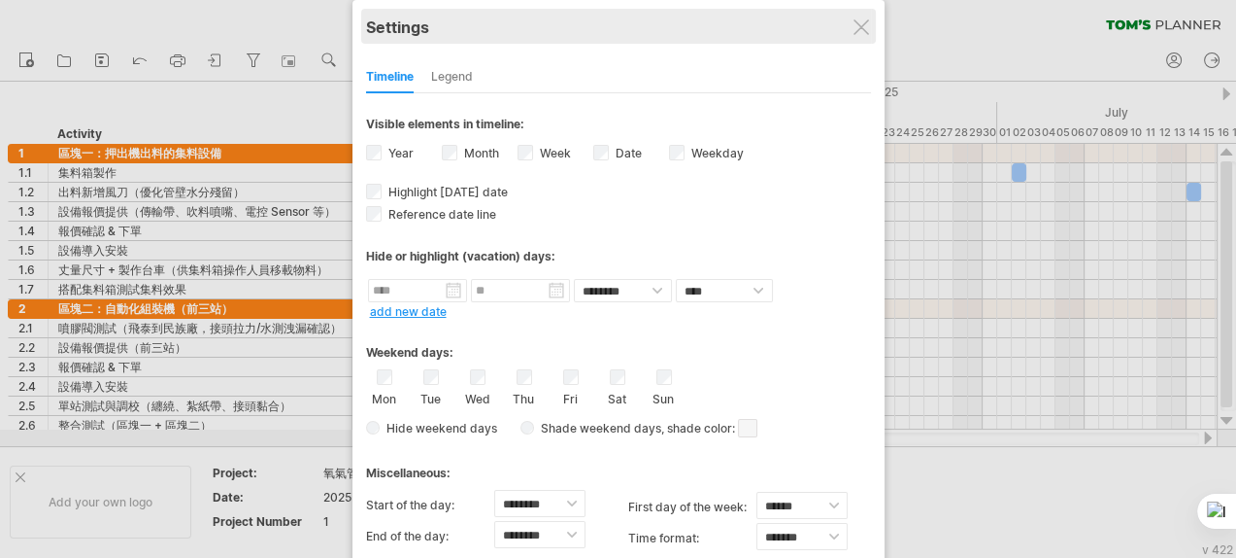
click at [868, 22] on div at bounding box center [862, 27] width 16 height 16
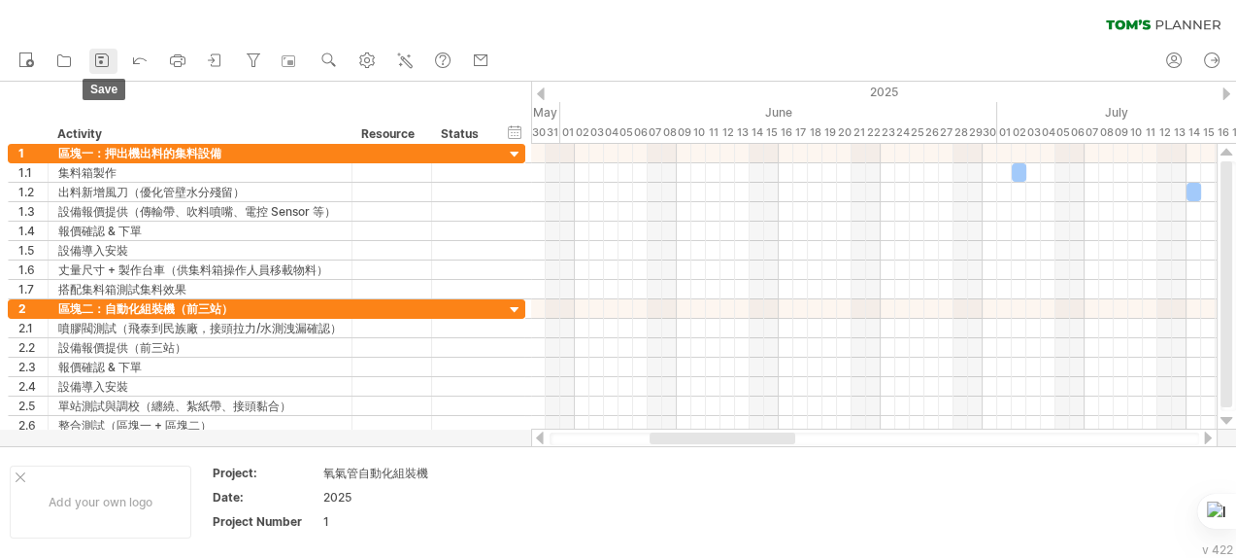
click at [101, 64] on icon at bounding box center [101, 60] width 19 height 19
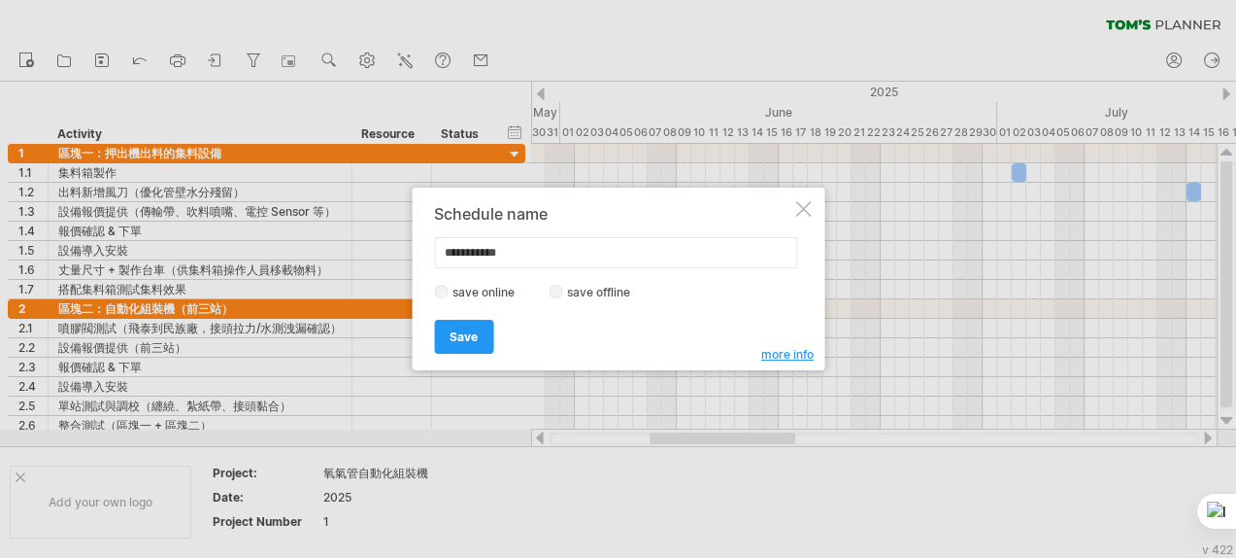
drag, startPoint x: 543, startPoint y: 264, endPoint x: 418, endPoint y: 257, distance: 125.5
click at [418, 257] on div "**********" at bounding box center [618, 278] width 413 height 183
type input "*"
type input "*********"
click at [479, 323] on link "Save" at bounding box center [463, 337] width 59 height 34
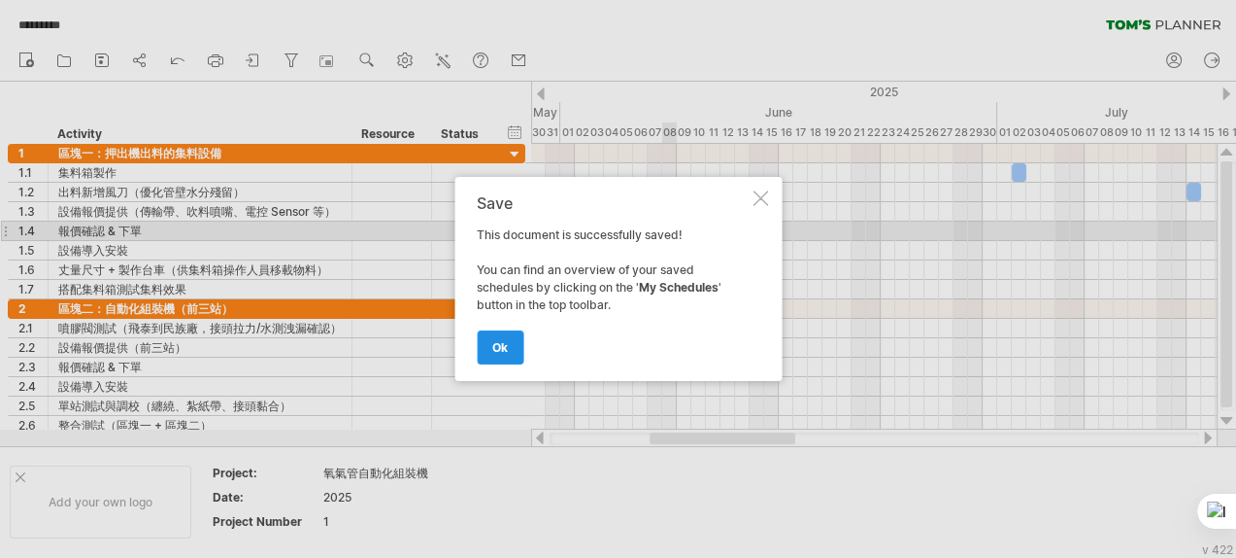
click at [504, 352] on span "ok" at bounding box center [500, 347] width 16 height 15
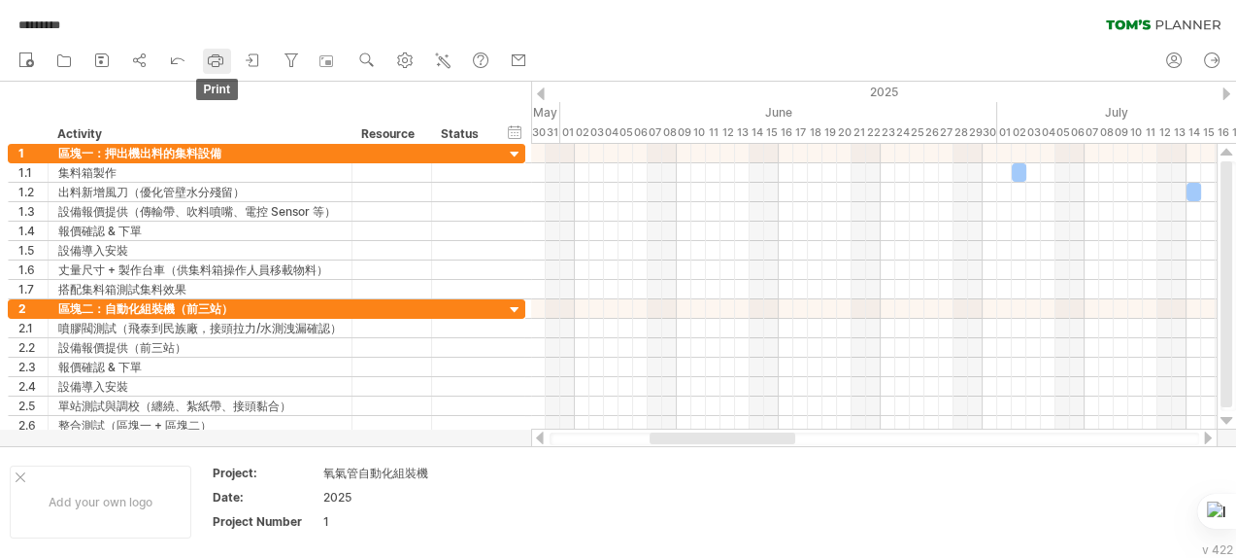
click at [209, 64] on icon at bounding box center [215, 60] width 19 height 19
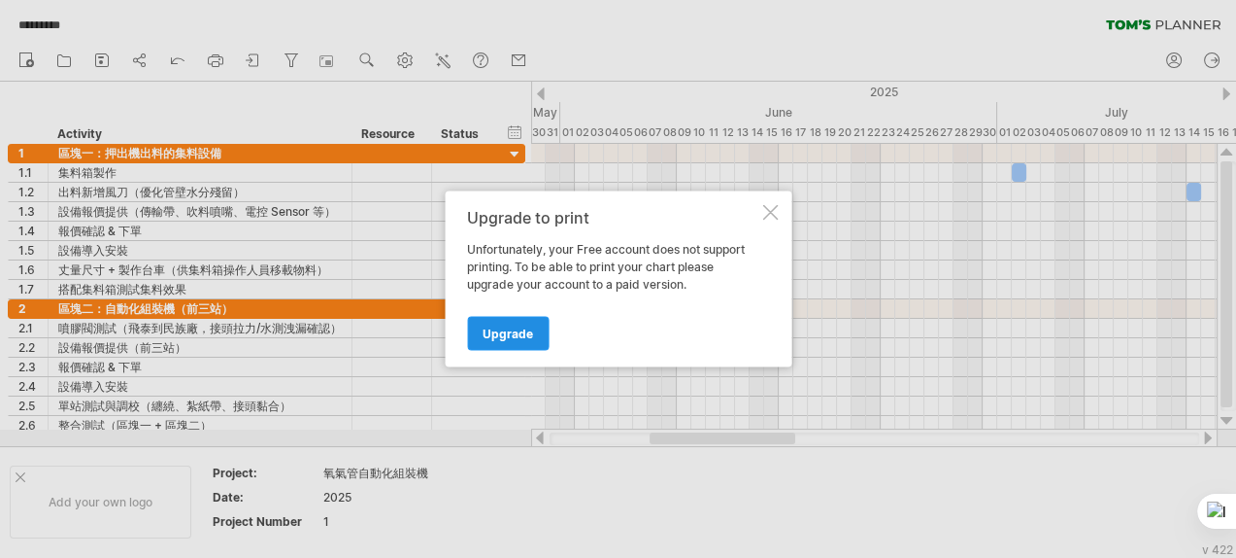
click at [510, 340] on link "Upgrade" at bounding box center [508, 334] width 82 height 34
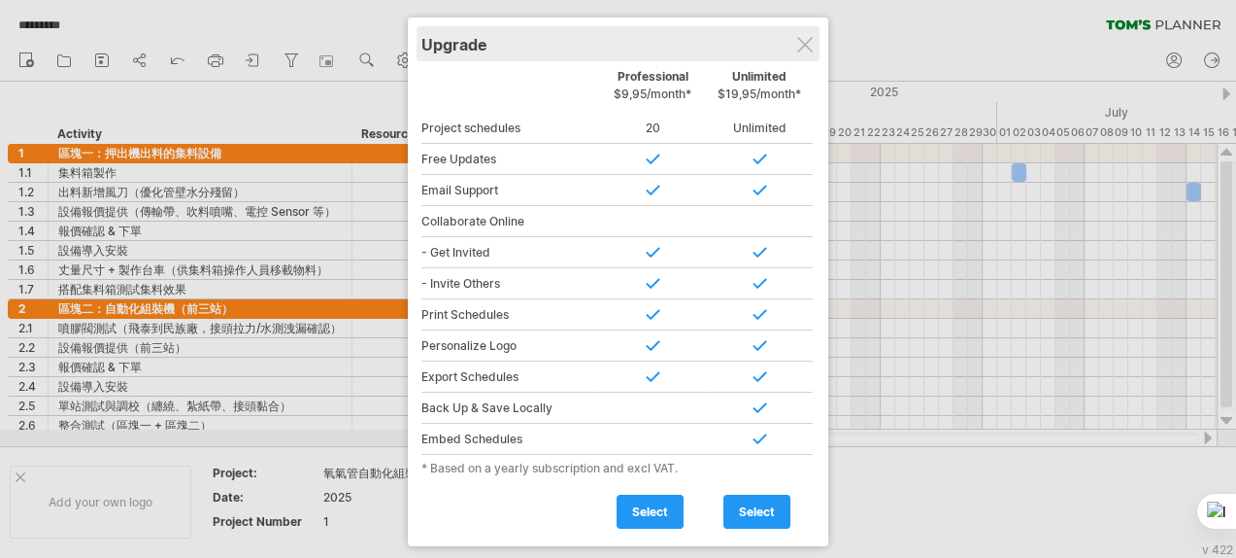
click at [815, 46] on div "Upgrade" at bounding box center [618, 43] width 393 height 35
click at [796, 56] on div "Upgrade" at bounding box center [618, 43] width 393 height 35
click at [813, 43] on div "Upgrade" at bounding box center [618, 43] width 393 height 35
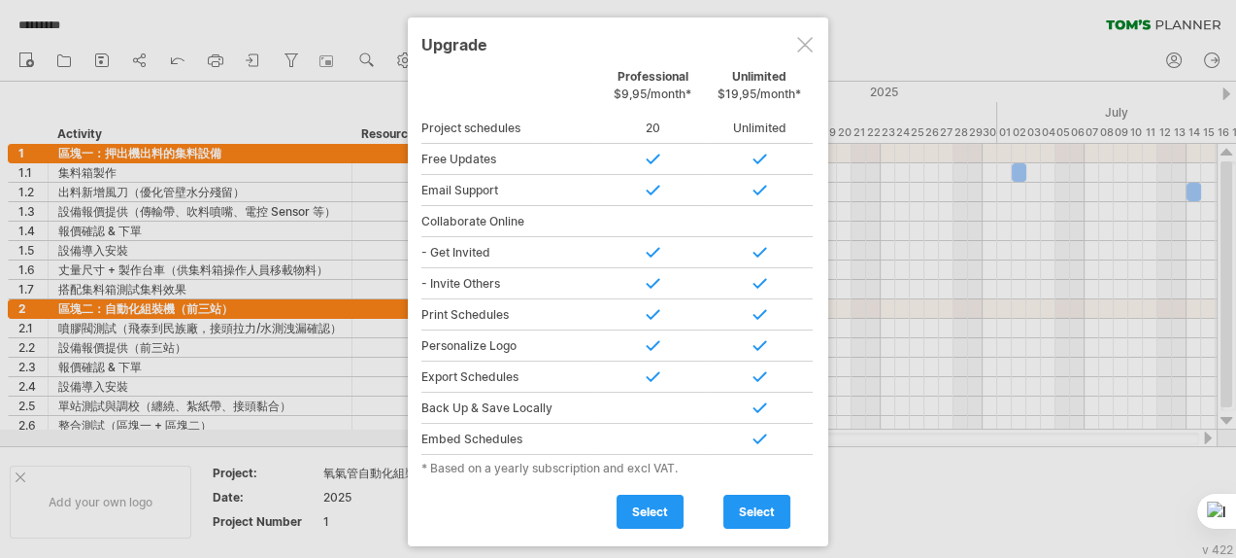
click at [804, 49] on div at bounding box center [805, 45] width 16 height 16
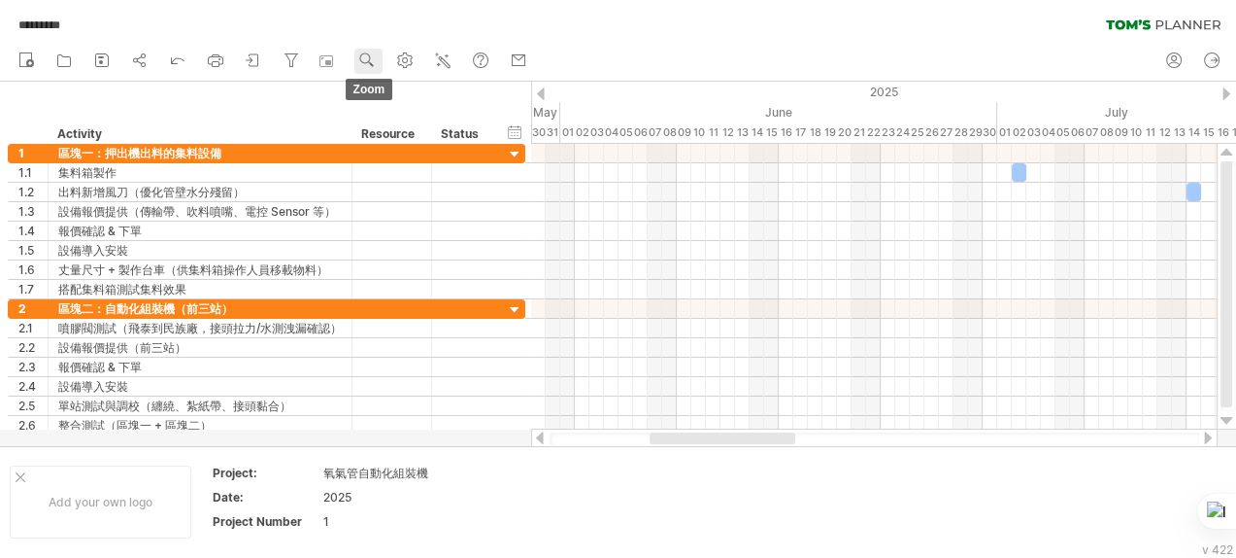
click at [362, 53] on use at bounding box center [366, 60] width 19 height 19
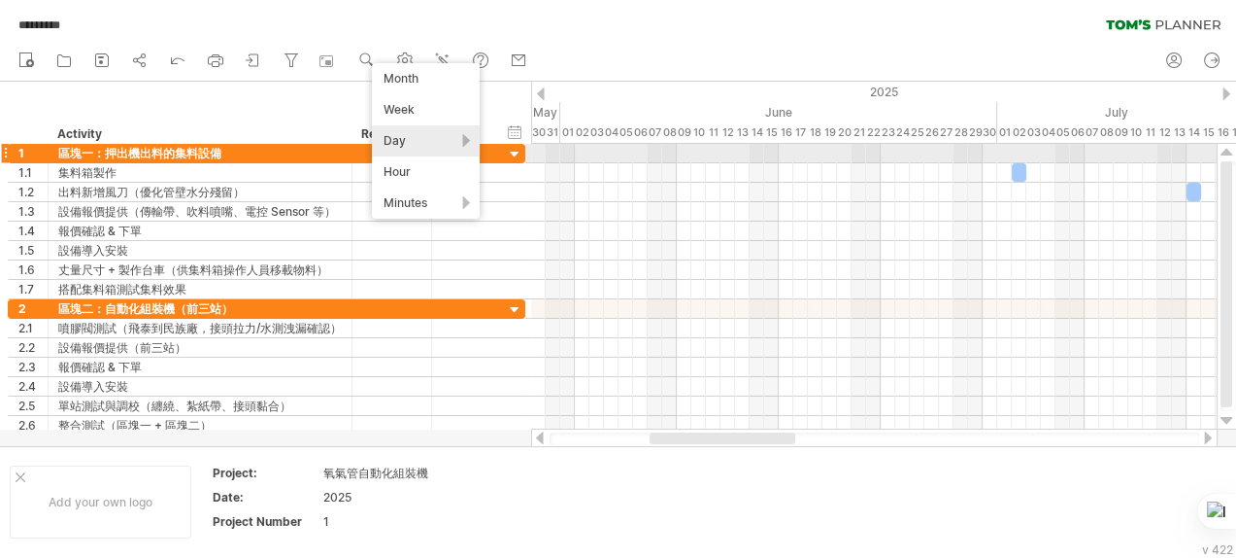
click at [432, 145] on div "Day" at bounding box center [426, 140] width 108 height 31
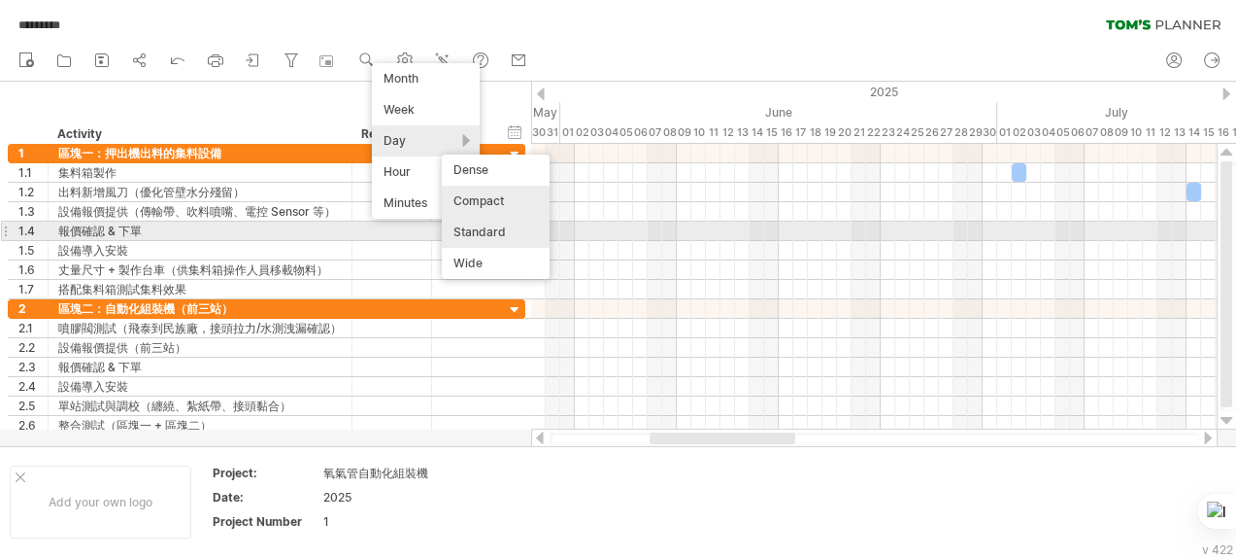
click at [496, 234] on div "Standard" at bounding box center [496, 232] width 108 height 31
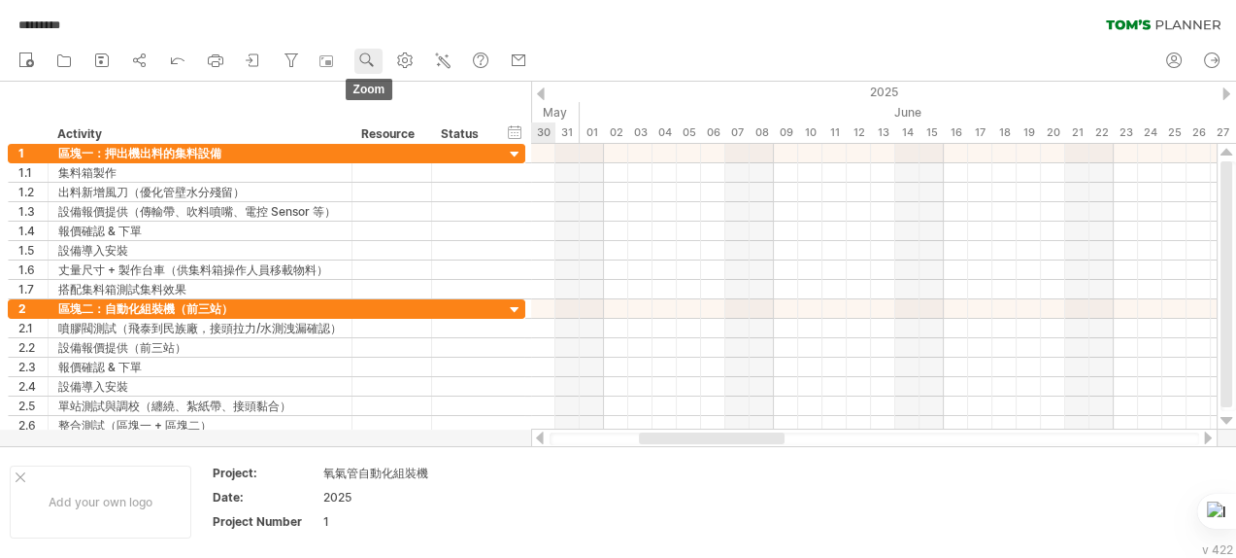
click at [373, 62] on use at bounding box center [366, 60] width 19 height 19
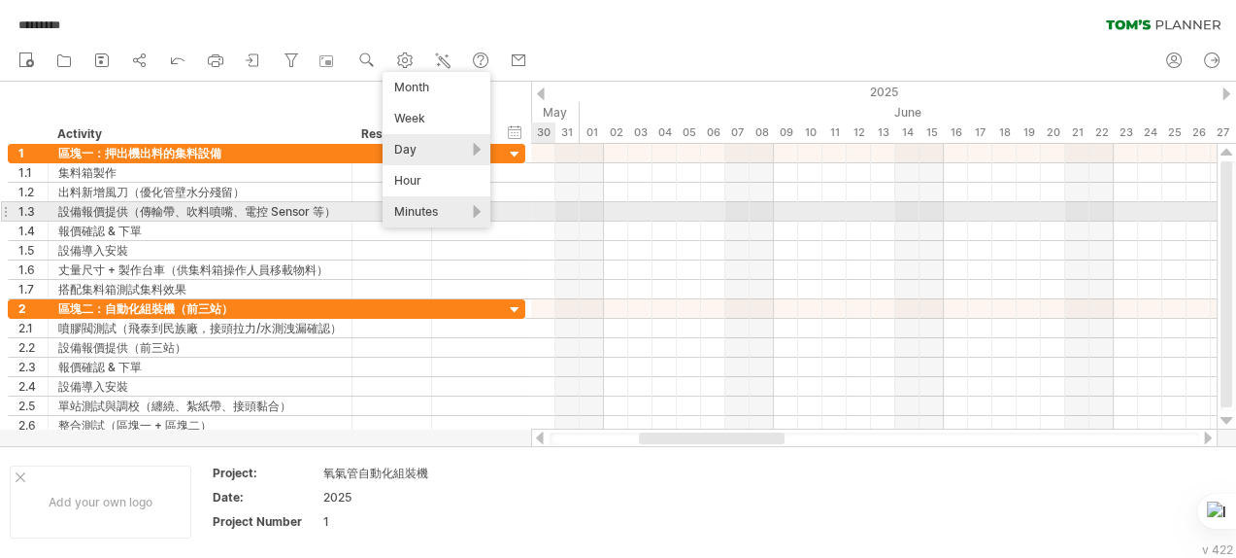
click at [451, 214] on div "Minutes" at bounding box center [437, 211] width 108 height 31
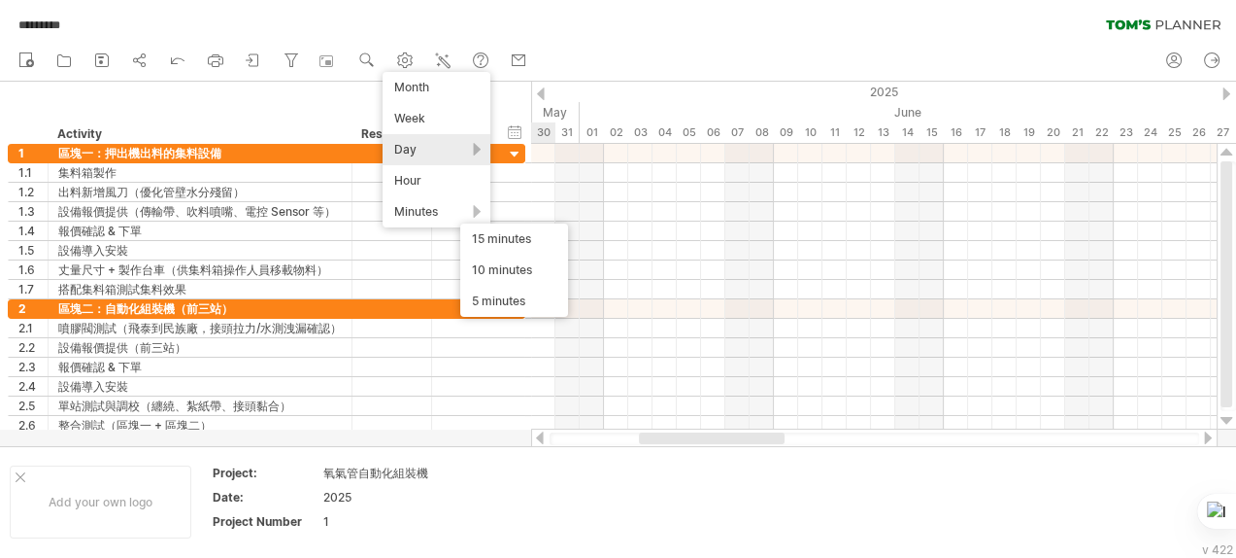
click at [439, 139] on div "Day" at bounding box center [437, 149] width 108 height 31
click at [434, 106] on div "Week" at bounding box center [437, 118] width 108 height 31
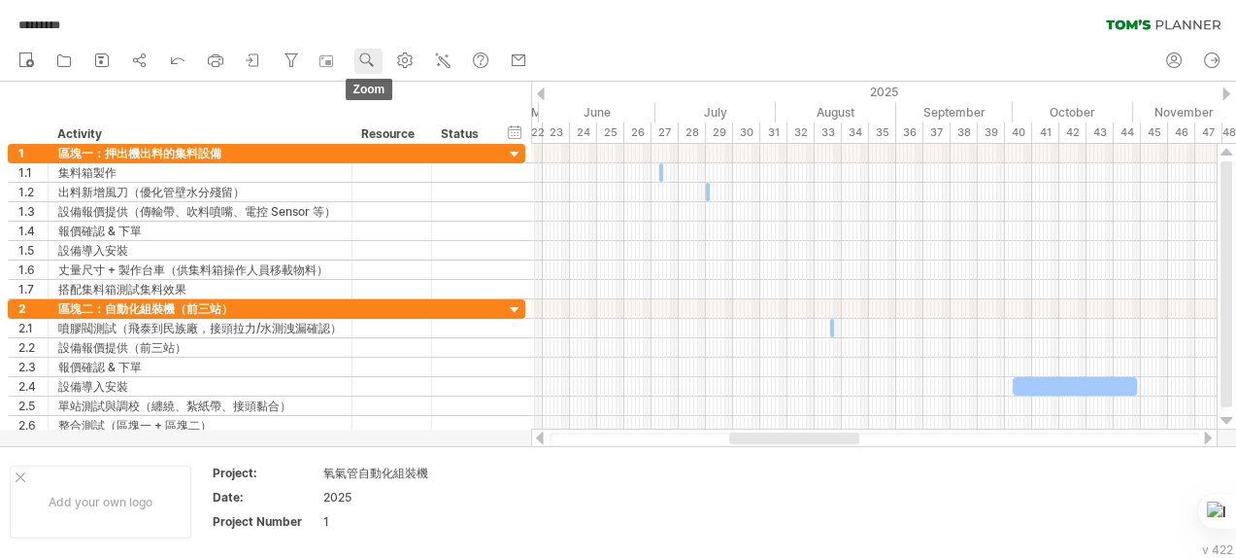
click at [360, 58] on use at bounding box center [366, 60] width 19 height 19
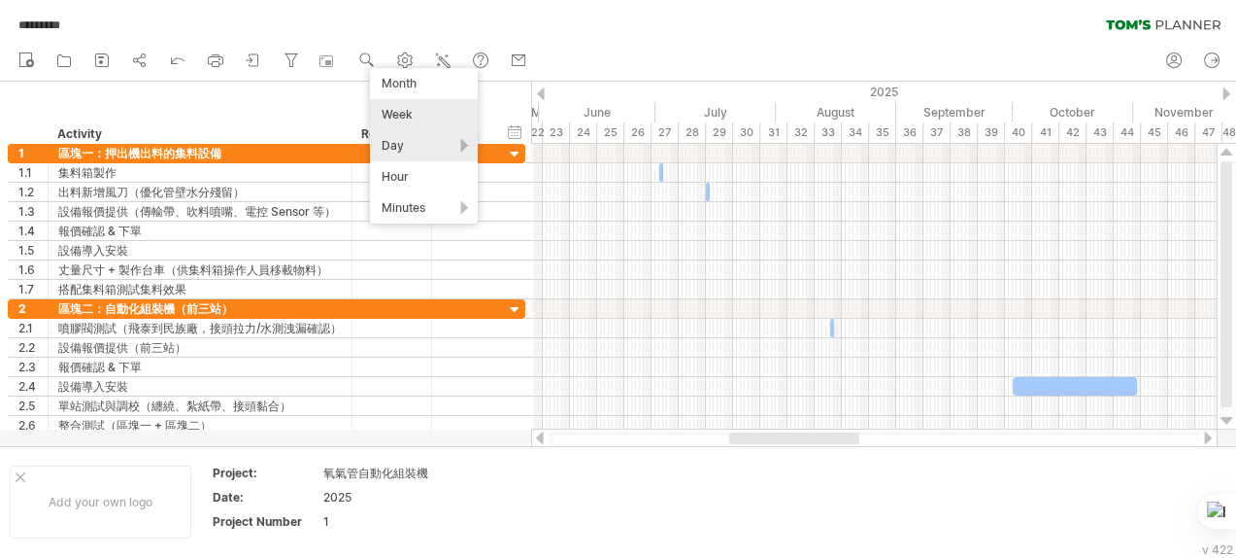
click at [417, 138] on div "Day" at bounding box center [424, 145] width 108 height 31
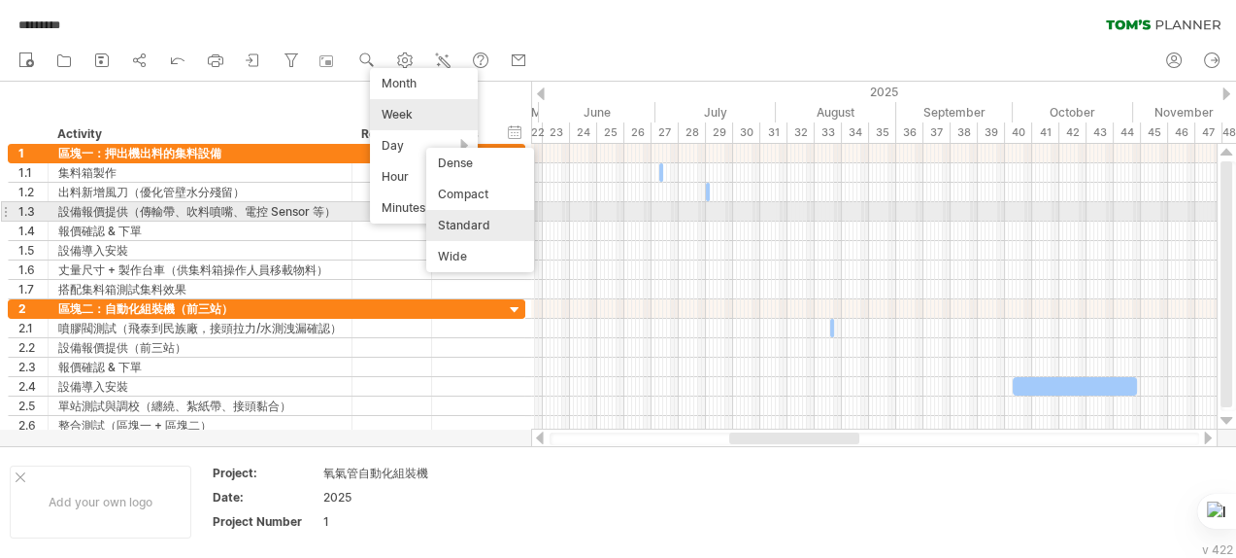
click at [494, 221] on div "Standard" at bounding box center [480, 225] width 108 height 31
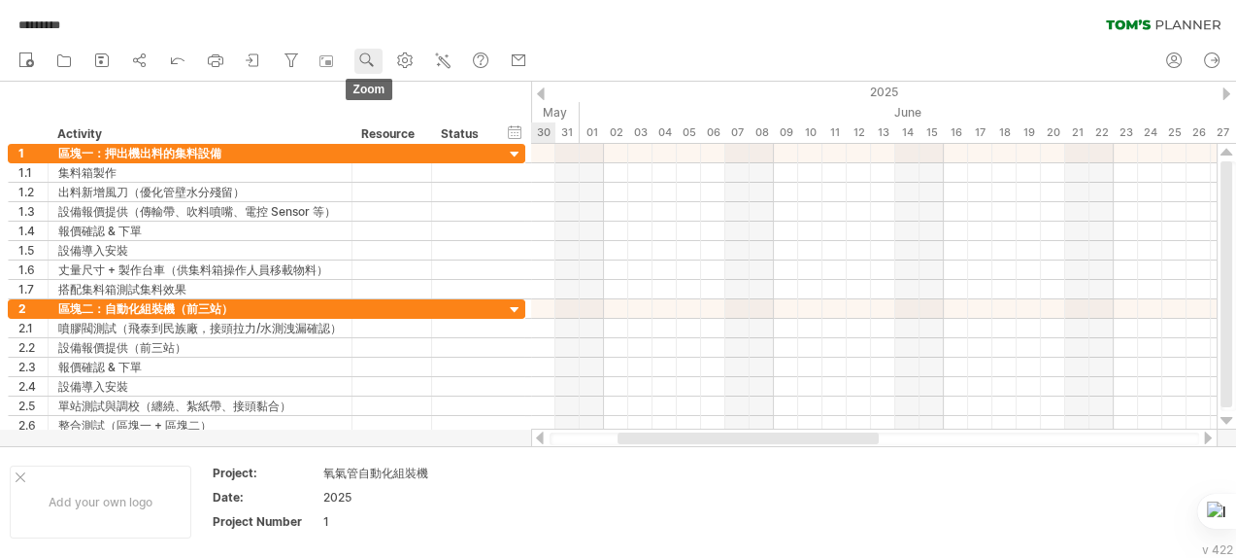
click at [373, 60] on use at bounding box center [366, 60] width 19 height 19
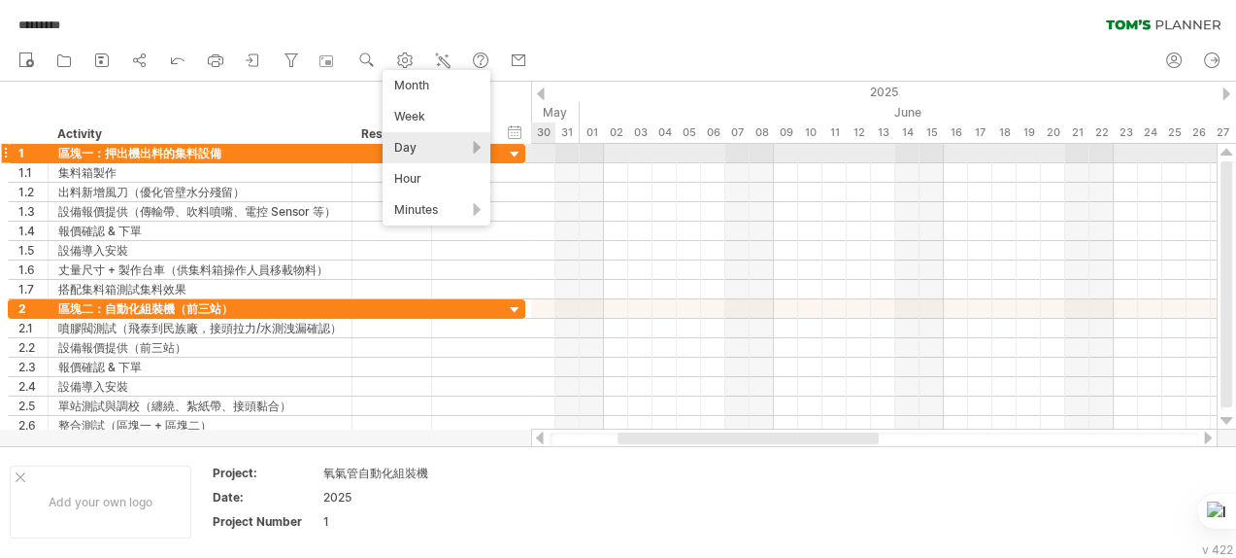
click at [430, 150] on div "Day" at bounding box center [437, 147] width 108 height 31
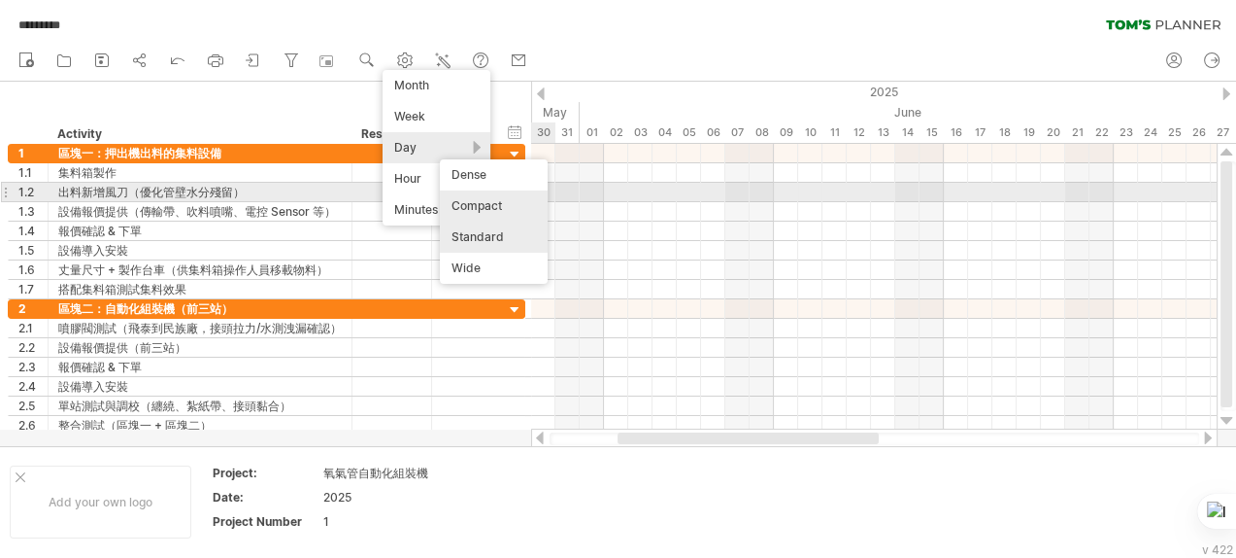
click at [526, 202] on div "Compact" at bounding box center [494, 205] width 108 height 31
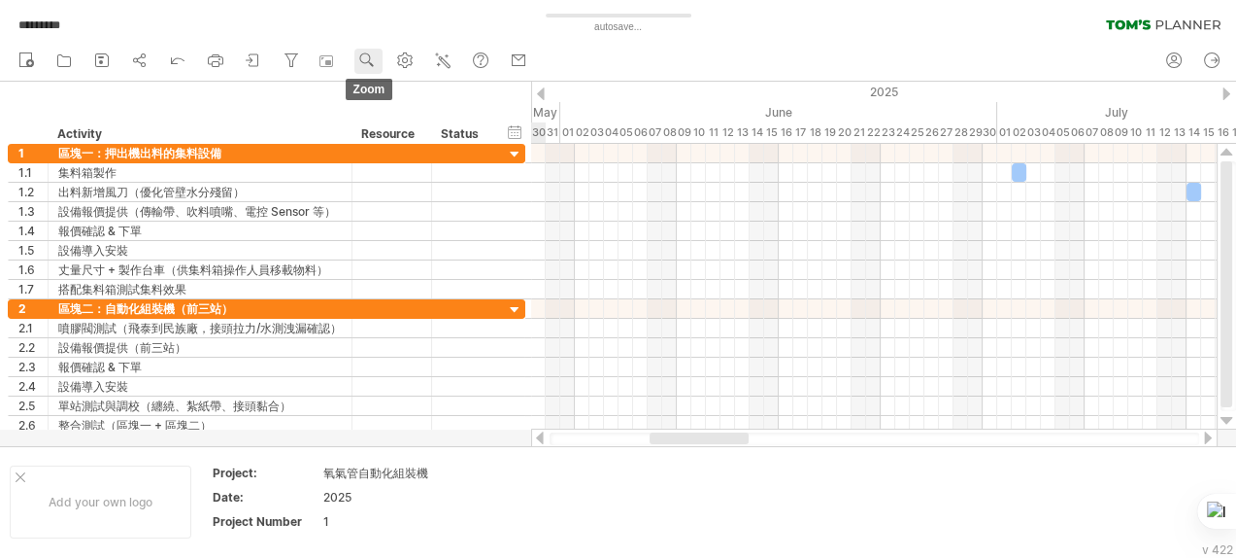
click at [365, 58] on use at bounding box center [366, 60] width 19 height 19
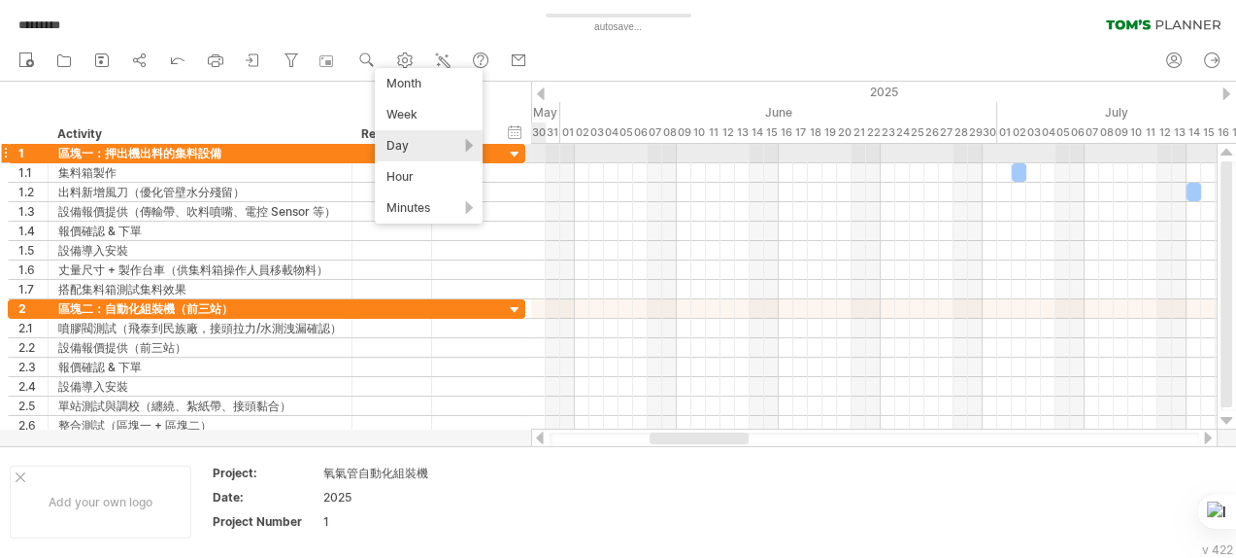
click at [412, 155] on div "Day" at bounding box center [429, 145] width 108 height 31
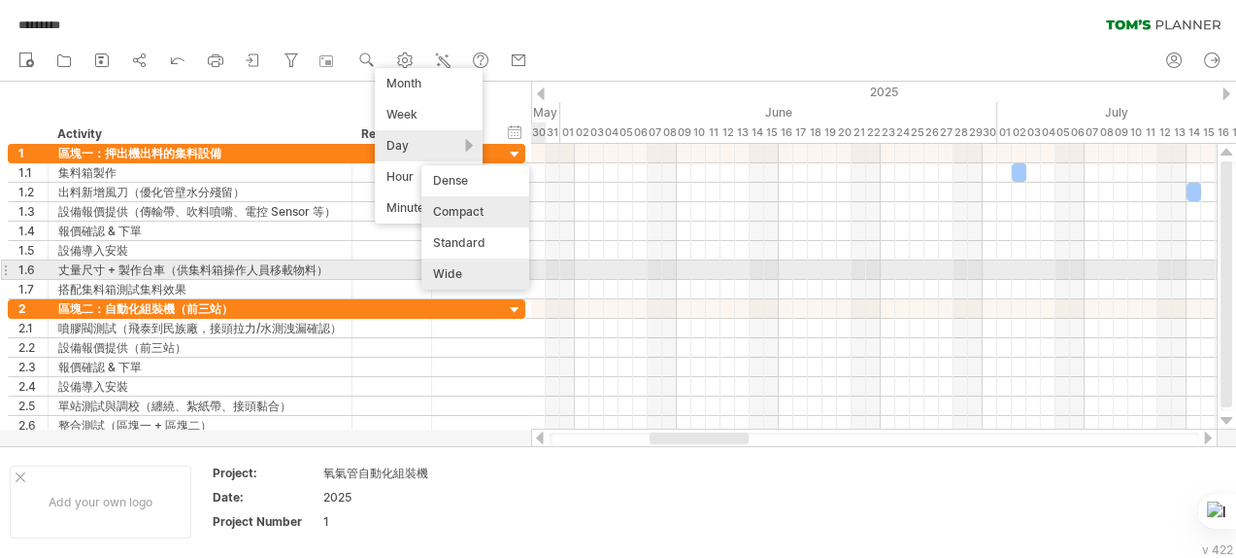
click at [481, 262] on div "Wide" at bounding box center [476, 273] width 108 height 31
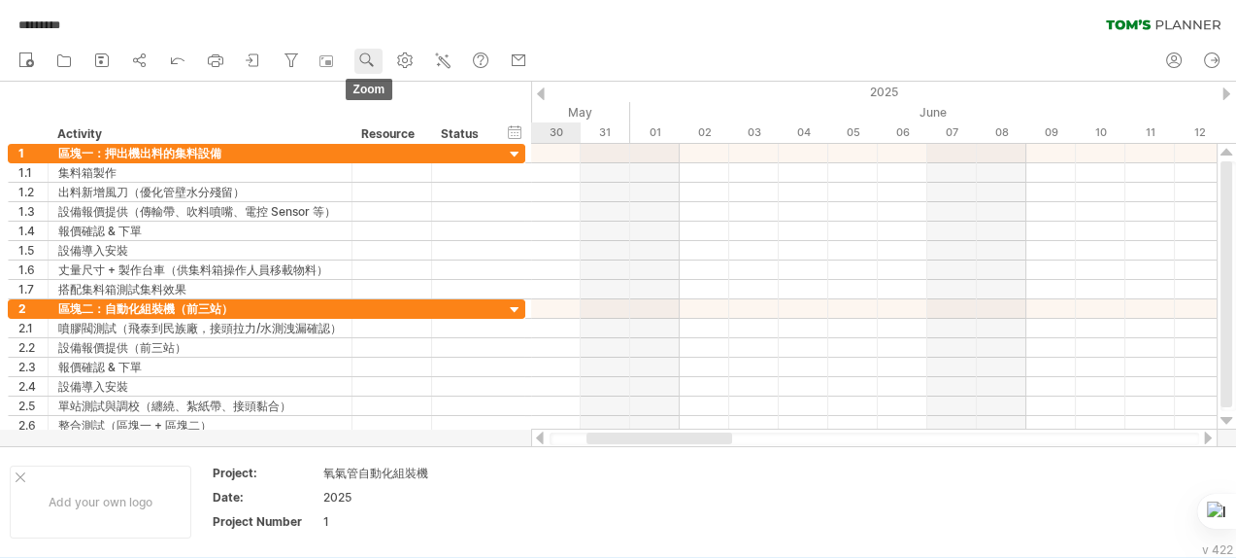
click at [362, 51] on use at bounding box center [366, 60] width 19 height 19
click at [423, 137] on div "Day" at bounding box center [426, 137] width 108 height 31
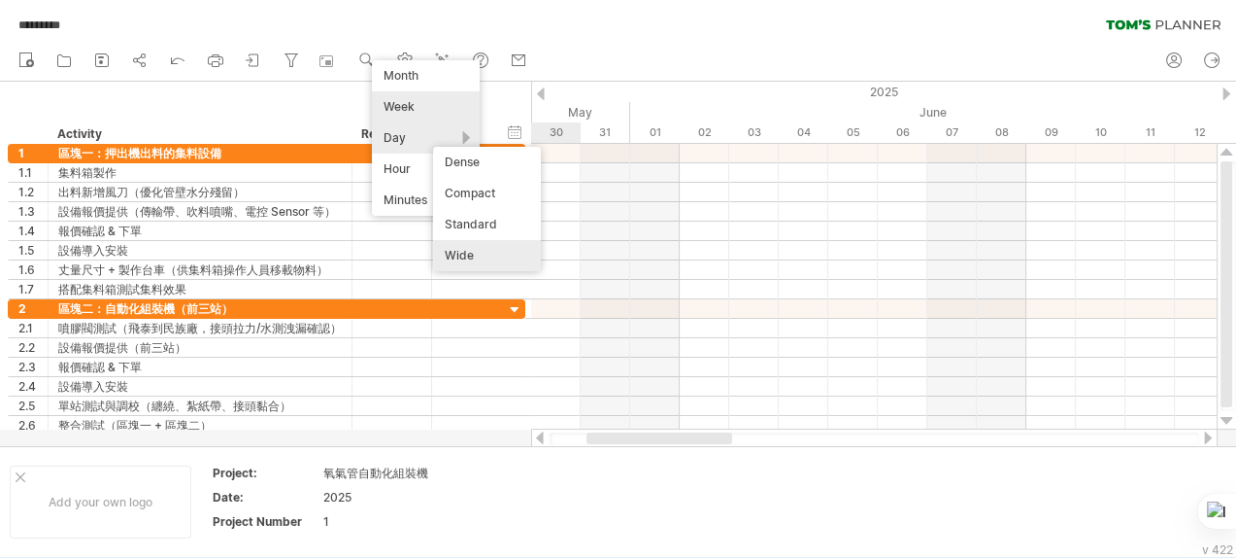
click at [409, 108] on div "Week" at bounding box center [426, 106] width 108 height 31
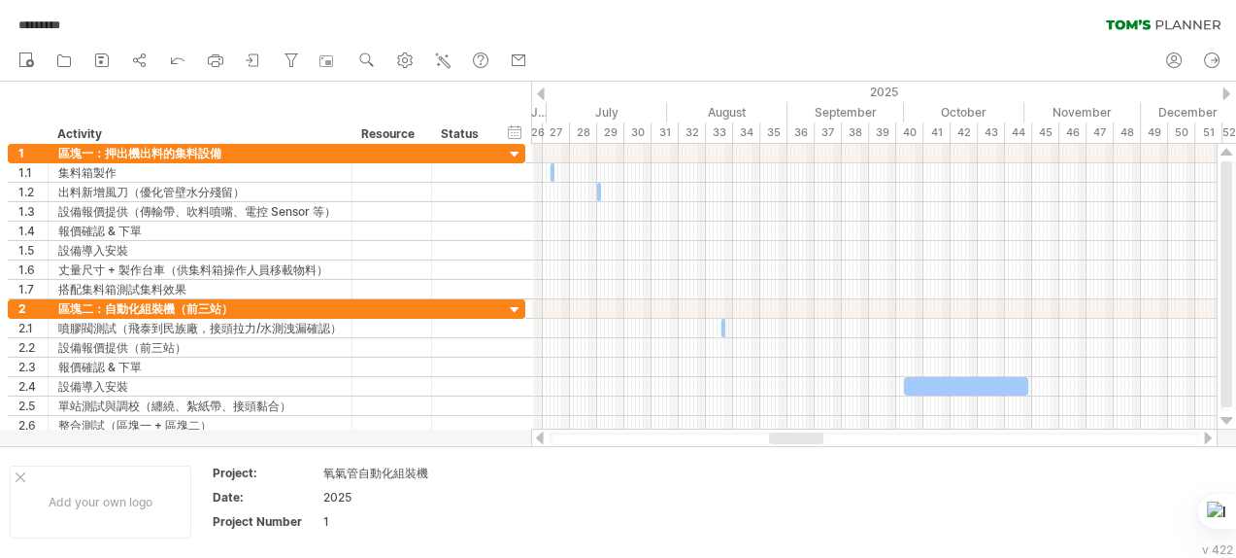
drag, startPoint x: 758, startPoint y: 440, endPoint x: 797, endPoint y: 438, distance: 39.9
click at [797, 438] on div at bounding box center [796, 438] width 54 height 12
drag, startPoint x: 420, startPoint y: 75, endPoint x: 409, endPoint y: 68, distance: 12.7
click at [417, 74] on ul "new open" at bounding box center [272, 61] width 527 height 41
click at [409, 66] on use at bounding box center [404, 60] width 19 height 19
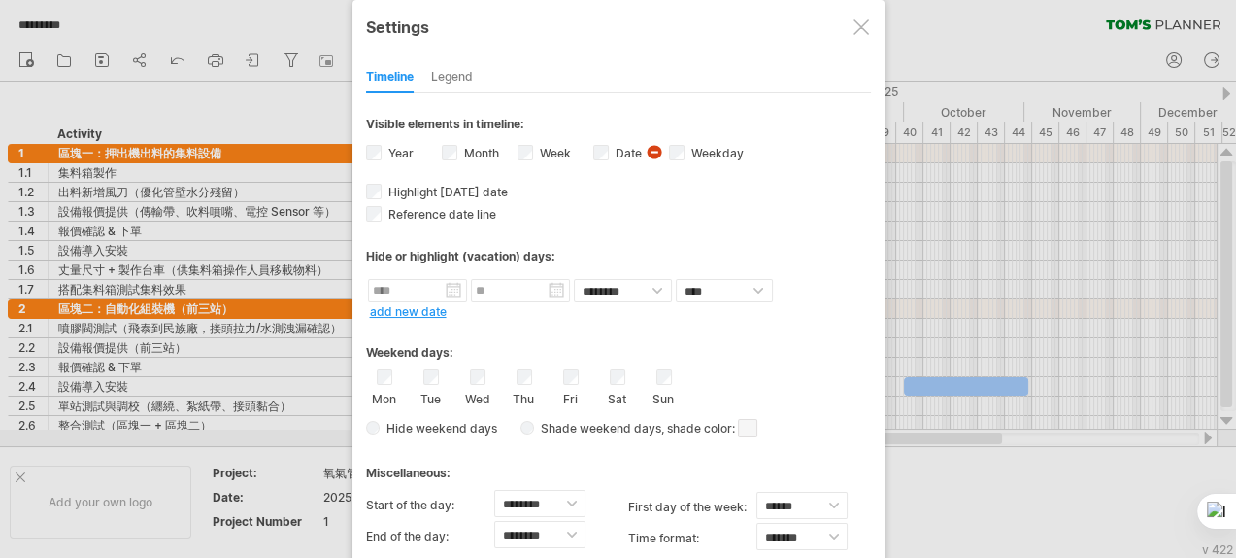
click at [861, 24] on div at bounding box center [862, 27] width 16 height 16
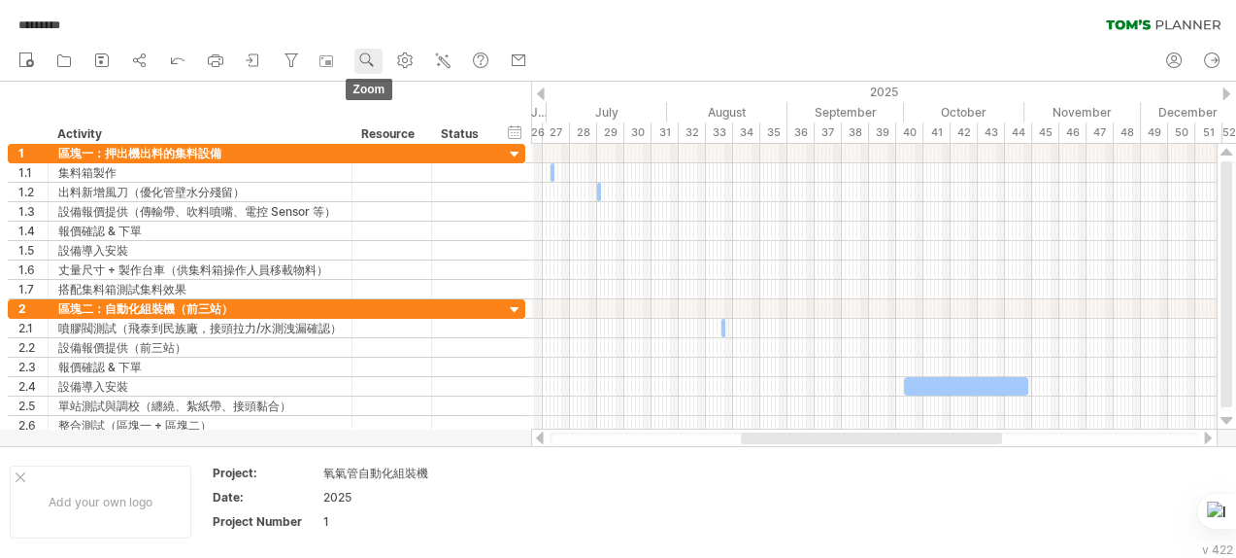
click at [373, 58] on use at bounding box center [366, 60] width 19 height 19
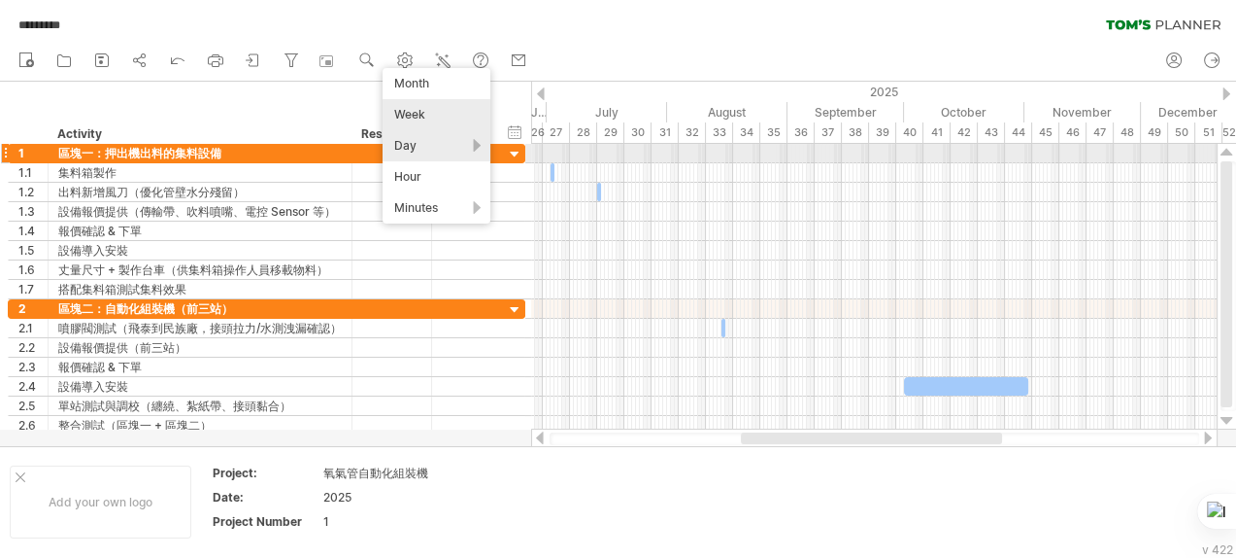
click at [433, 148] on div "Day" at bounding box center [437, 145] width 108 height 31
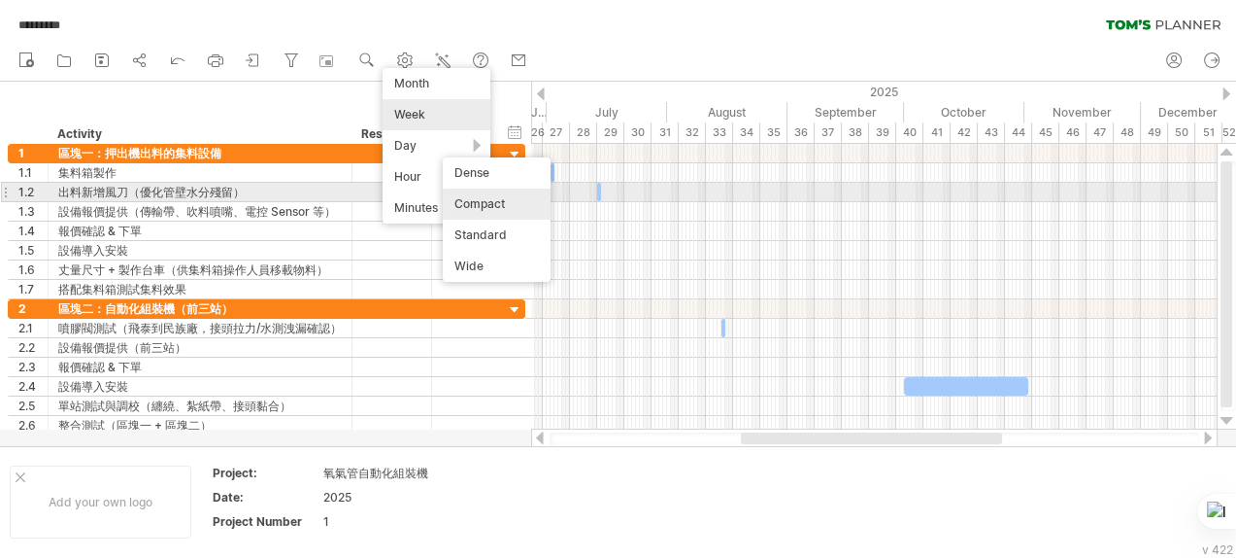
click at [472, 203] on div "Compact" at bounding box center [497, 203] width 108 height 31
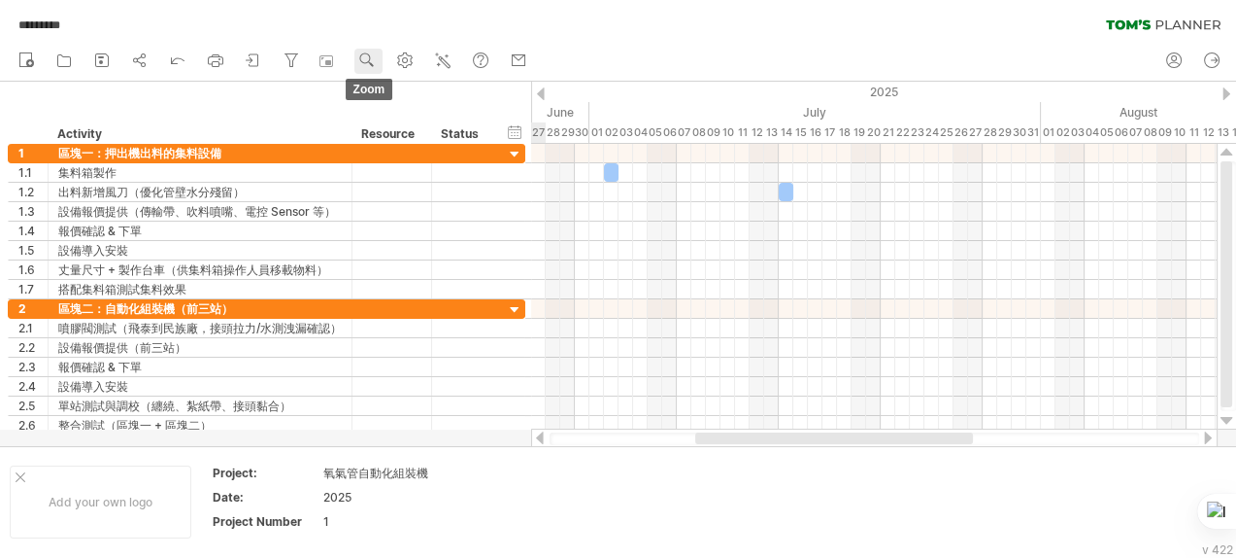
click at [363, 64] on use at bounding box center [366, 60] width 19 height 19
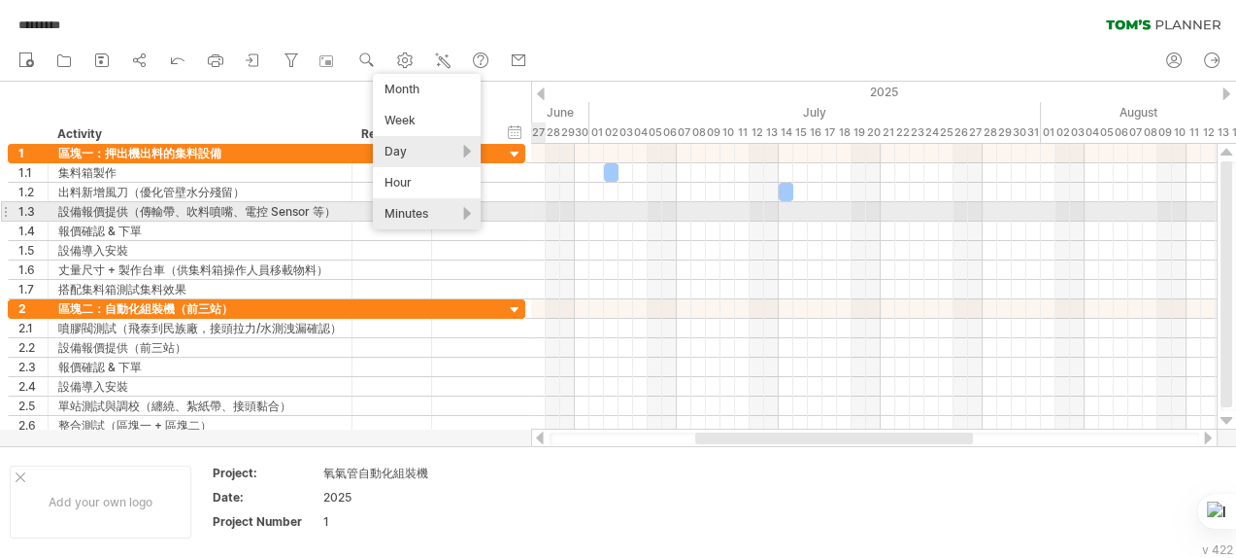
click at [442, 215] on div "Minutes" at bounding box center [427, 213] width 108 height 31
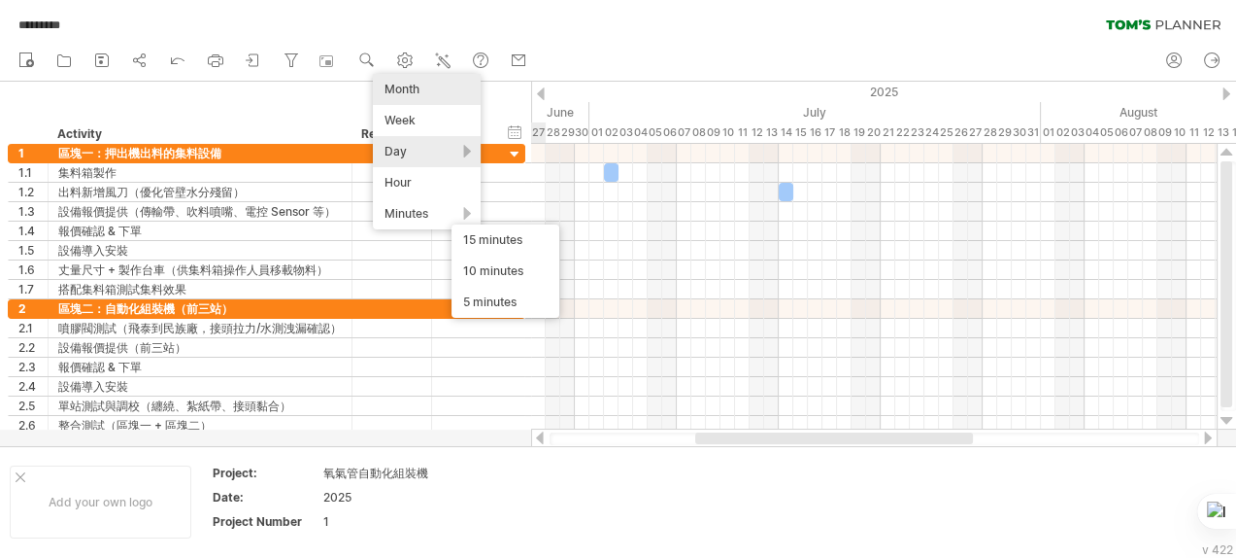
click at [400, 88] on div "Month" at bounding box center [427, 89] width 108 height 31
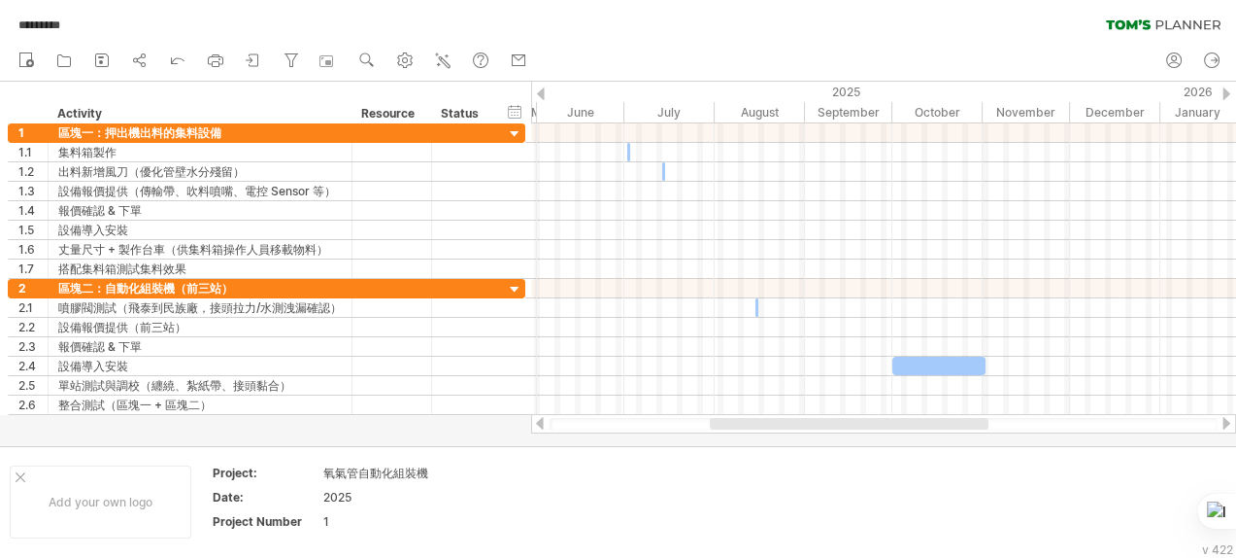
drag, startPoint x: 778, startPoint y: 426, endPoint x: 746, endPoint y: 423, distance: 32.3
click at [746, 423] on div at bounding box center [849, 424] width 279 height 12
click at [748, 423] on div at bounding box center [873, 424] width 279 height 12
